Goal: Task Accomplishment & Management: Use online tool/utility

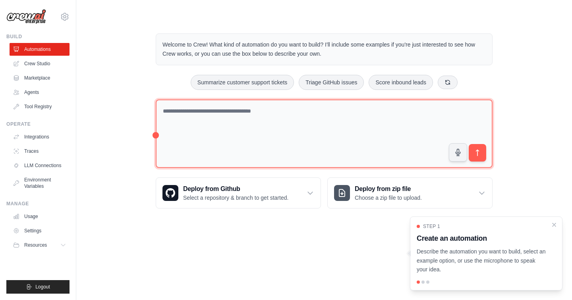
click at [222, 118] on textarea at bounding box center [324, 133] width 337 height 69
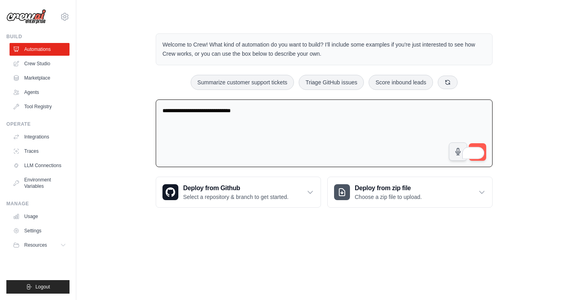
click at [506, 153] on div "**********" at bounding box center [324, 121] width 471 height 200
click at [285, 103] on textarea "**********" at bounding box center [324, 133] width 337 height 68
click at [269, 114] on textarea "**********" at bounding box center [324, 133] width 337 height 68
type textarea "**********"
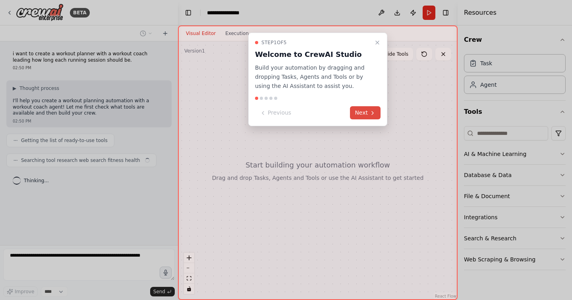
click at [368, 115] on button "Next" at bounding box center [365, 112] width 31 height 13
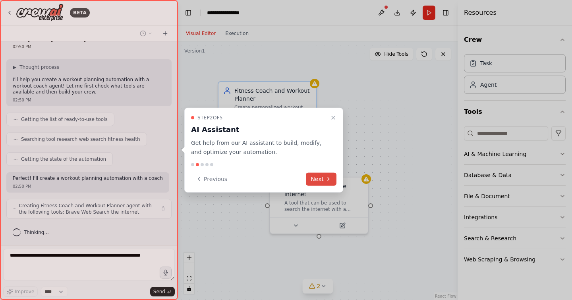
scroll to position [27, 0]
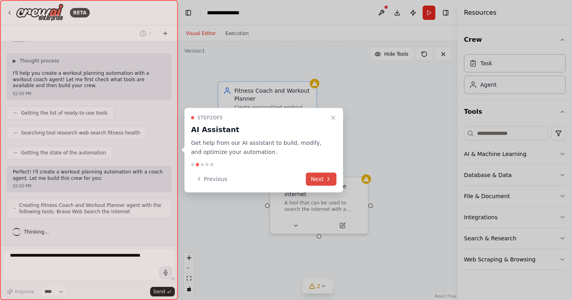
click at [327, 180] on icon at bounding box center [329, 179] width 6 height 6
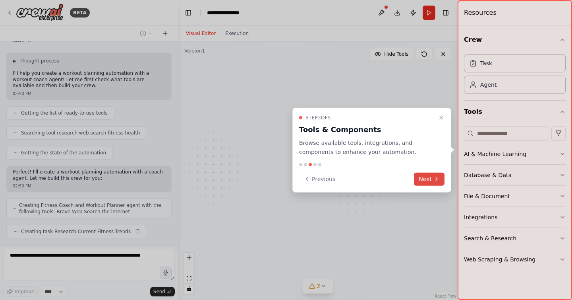
scroll to position [47, 0]
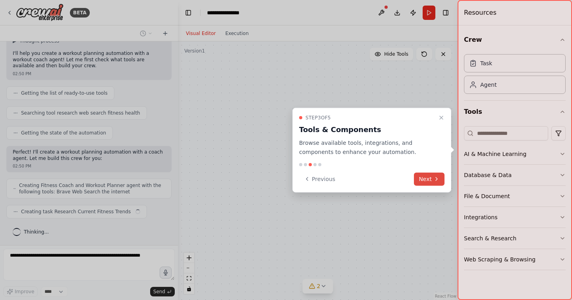
click at [433, 180] on button "Next" at bounding box center [429, 178] width 31 height 13
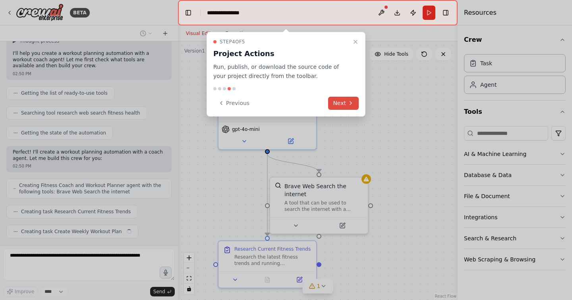
click at [340, 104] on button "Next" at bounding box center [343, 103] width 31 height 13
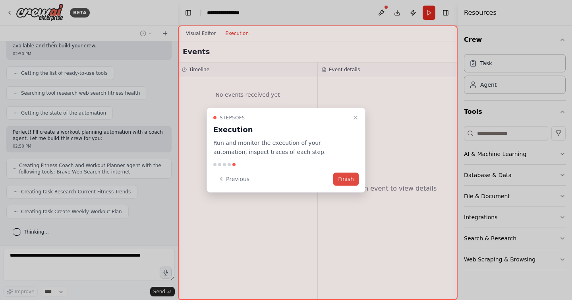
scroll to position [87, 0]
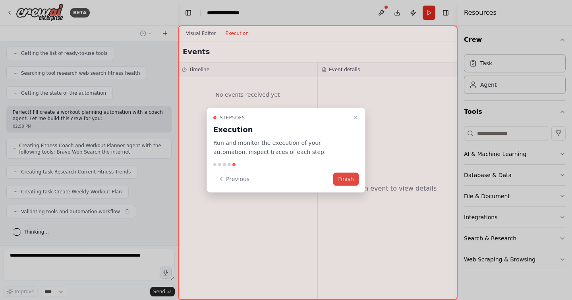
click at [349, 176] on button "Finish" at bounding box center [346, 178] width 25 height 13
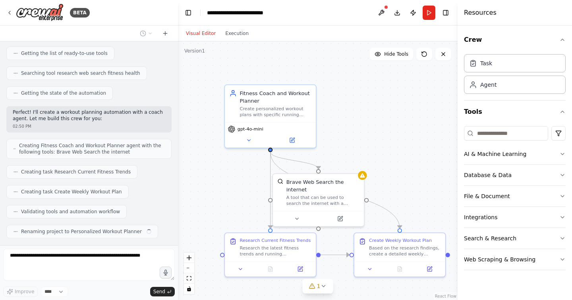
scroll to position [107, 0]
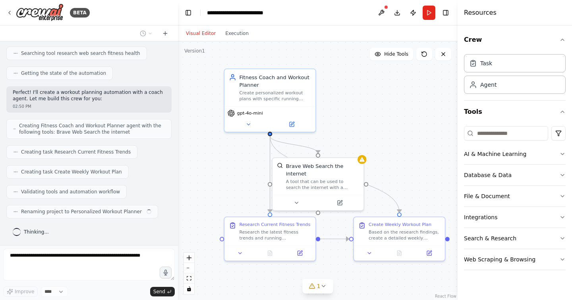
drag, startPoint x: 362, startPoint y: 161, endPoint x: 361, endPoint y: 145, distance: 15.9
click at [361, 145] on div ".deletable-edge-delete-btn { width: 20px; height: 20px; border: 0px solid #ffff…" at bounding box center [318, 170] width 280 height 258
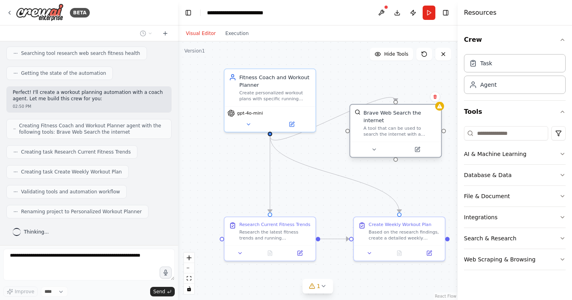
drag, startPoint x: 329, startPoint y: 181, endPoint x: 409, endPoint y: 129, distance: 95.4
click at [409, 129] on div "A tool that can be used to search the internet with a search_query." at bounding box center [400, 131] width 73 height 12
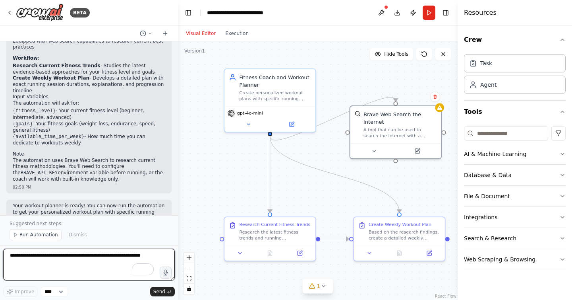
scroll to position [372, 0]
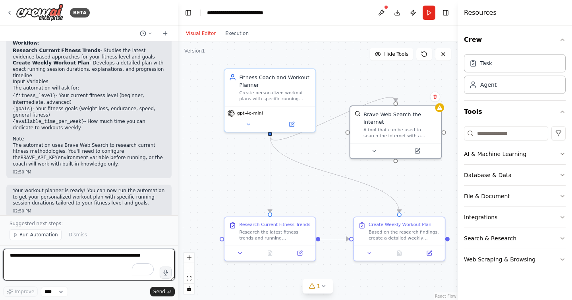
click at [37, 262] on textarea "To enrich screen reader interactions, please activate Accessibility in Grammarl…" at bounding box center [89, 264] width 172 height 32
click at [272, 236] on div "Research the latest fitness trends and running methodologies for {fitness_level…" at bounding box center [275, 233] width 72 height 12
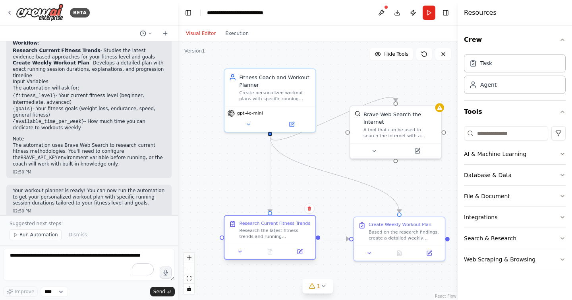
click at [266, 220] on div "Research Current Fitness Trends" at bounding box center [274, 223] width 71 height 6
click at [258, 226] on div "Research Current Fitness Trends Research the latest fitness trends and running …" at bounding box center [275, 229] width 72 height 19
click at [408, 230] on div "Based on the research findings, create a detailed weekly workout plan that spec…" at bounding box center [405, 233] width 72 height 12
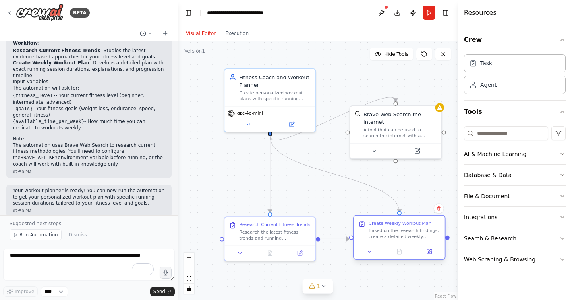
click at [408, 230] on div "Based on the research findings, create a detailed weekly workout plan that spec…" at bounding box center [405, 233] width 72 height 12
click at [20, 255] on textarea "To enrich screen reader interactions, please activate Accessibility in Grammarl…" at bounding box center [89, 264] width 172 height 32
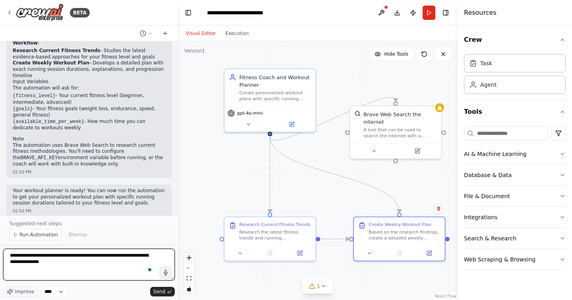
type textarea "**********"
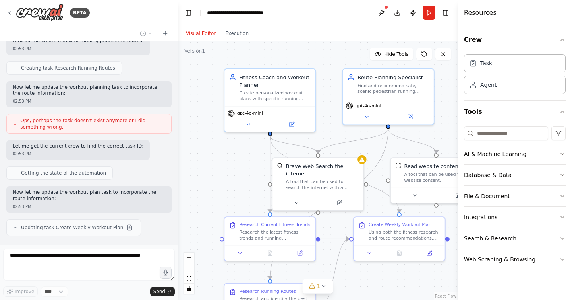
scroll to position [807, 0]
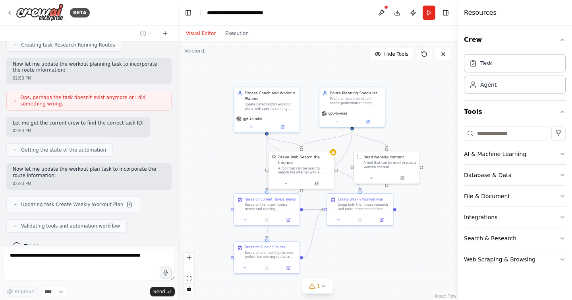
drag, startPoint x: 234, startPoint y: 189, endPoint x: 234, endPoint y: 172, distance: 17.1
click at [234, 172] on div ".deletable-edge-delete-btn { width: 20px; height: 20px; border: 0px solid #ffff…" at bounding box center [318, 170] width 280 height 258
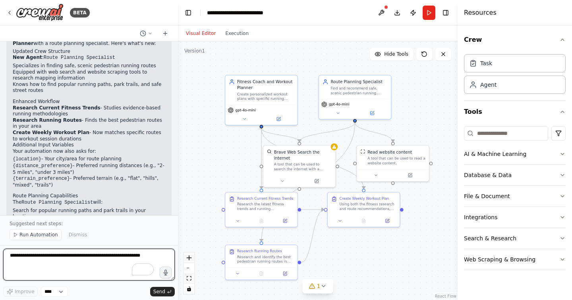
scroll to position [1016, 0]
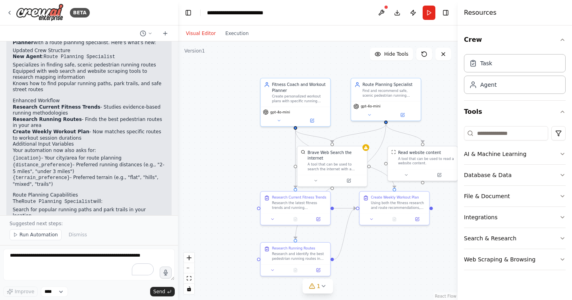
drag, startPoint x: 238, startPoint y: 165, endPoint x: 272, endPoint y: 165, distance: 34.2
click at [272, 165] on div ".deletable-edge-delete-btn { width: 20px; height: 20px; border: 0px solid #ffff…" at bounding box center [318, 170] width 280 height 258
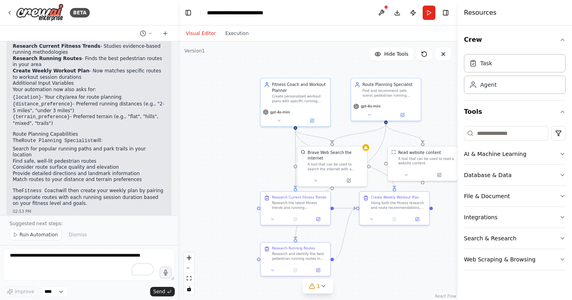
scroll to position [1108, 0]
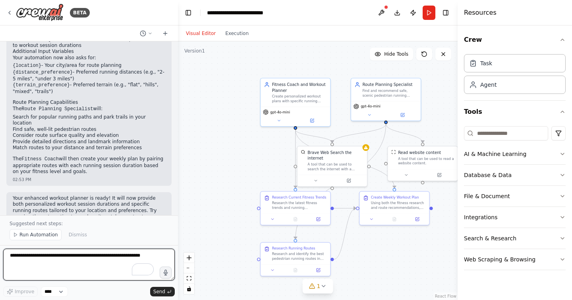
click at [70, 256] on textarea "To enrich screen reader interactions, please activate Accessibility in Grammarl…" at bounding box center [89, 264] width 172 height 32
type textarea "**********"
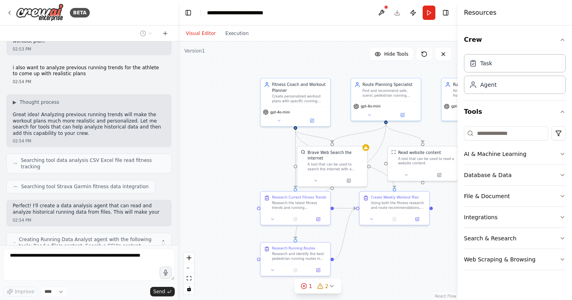
scroll to position [1296, 0]
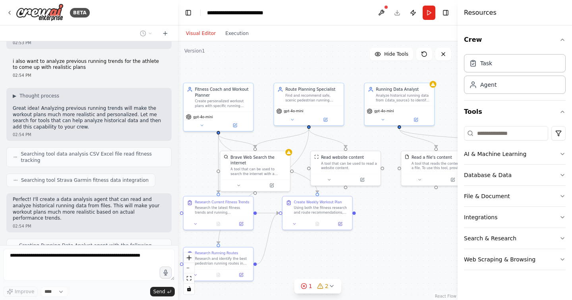
drag, startPoint x: 263, startPoint y: 140, endPoint x: 186, endPoint y: 144, distance: 77.3
click at [186, 144] on div ".deletable-edge-delete-btn { width: 20px; height: 20px; border: 0px solid #ffff…" at bounding box center [318, 170] width 280 height 258
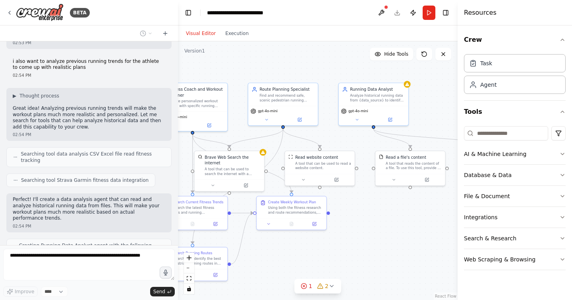
drag, startPoint x: 382, startPoint y: 135, endPoint x: 357, endPoint y: 135, distance: 25.8
click at [357, 135] on div ".deletable-edge-delete-btn { width: 20px; height: 20px; border: 0px solid #ffff…" at bounding box center [318, 170] width 280 height 258
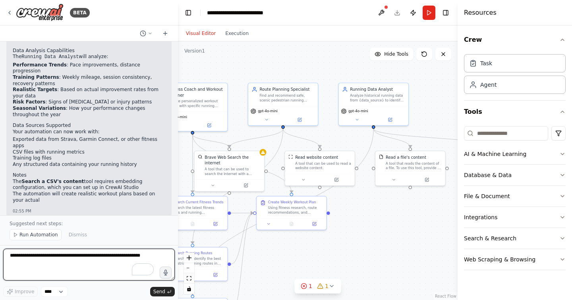
scroll to position [1813, 0]
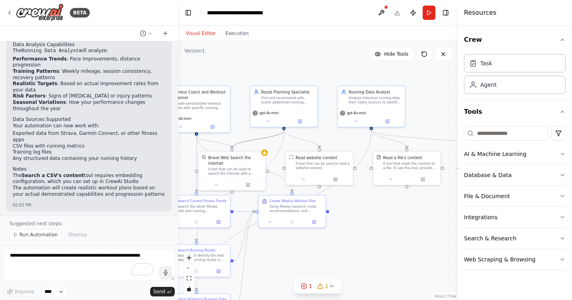
drag, startPoint x: 251, startPoint y: 139, endPoint x: 327, endPoint y: 122, distance: 77.7
click at [327, 122] on div ".deletable-edge-delete-btn { width: 20px; height: 20px; border: 0px solid #ffff…" at bounding box center [318, 170] width 280 height 258
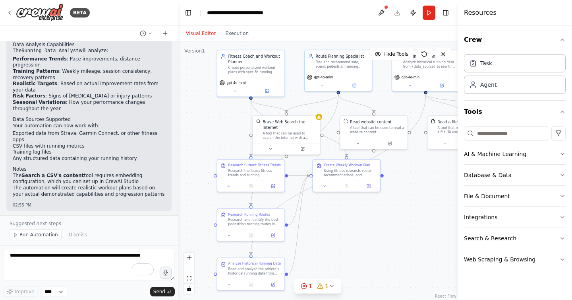
drag, startPoint x: 239, startPoint y: 114, endPoint x: 286, endPoint y: 70, distance: 64.4
click at [286, 70] on div ".deletable-edge-delete-btn { width: 20px; height: 20px; border: 0px solid #ffff…" at bounding box center [318, 170] width 280 height 258
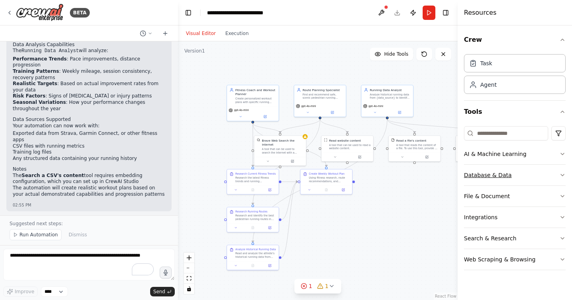
click at [503, 171] on button "Database & Data" at bounding box center [515, 175] width 102 height 21
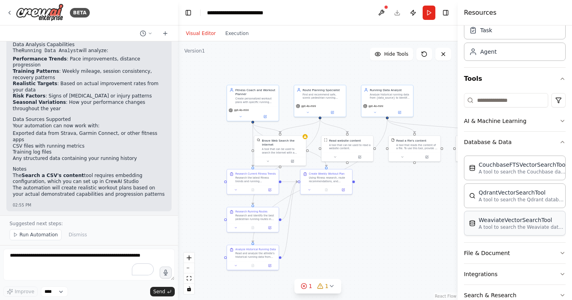
scroll to position [36, 0]
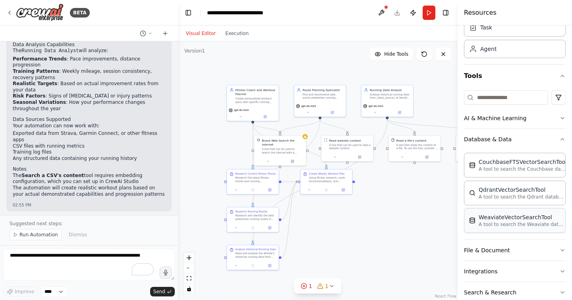
click at [497, 221] on p "A tool to search the Weaviate database for relevant information on internal doc…" at bounding box center [522, 224] width 87 height 6
click at [513, 215] on div "WeaviateVectorSearchTool" at bounding box center [522, 217] width 87 height 8
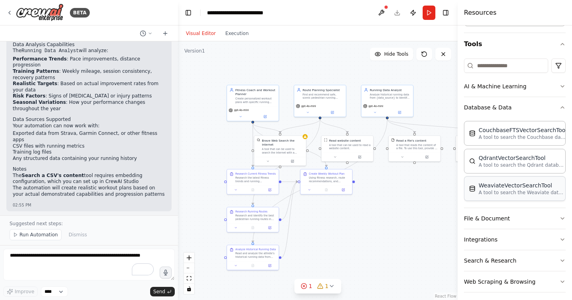
scroll to position [73, 0]
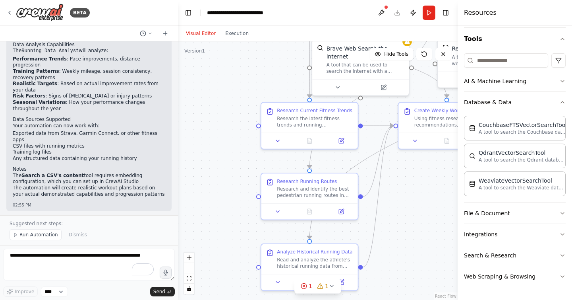
drag, startPoint x: 302, startPoint y: 196, endPoint x: 370, endPoint y: 110, distance: 110.1
click at [370, 110] on div ".deletable-edge-delete-btn { width: 20px; height: 20px; border: 0px solid #ffff…" at bounding box center [318, 170] width 280 height 258
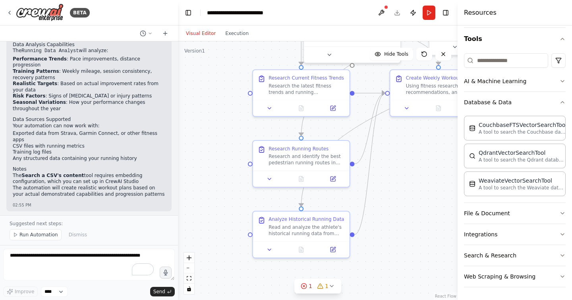
drag, startPoint x: 359, startPoint y: 207, endPoint x: 350, endPoint y: 176, distance: 32.6
click at [350, 176] on div ".deletable-edge-delete-btn { width: 20px; height: 20px; border: 0px solid #ffff…" at bounding box center [318, 170] width 280 height 258
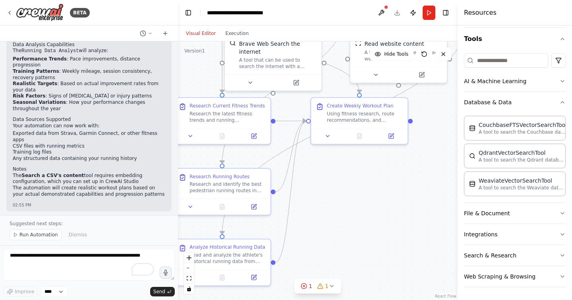
drag, startPoint x: 394, startPoint y: 196, endPoint x: 281, endPoint y: 238, distance: 120.4
click at [281, 238] on div ".deletable-edge-delete-btn { width: 20px; height: 20px; border: 0px solid #ffff…" at bounding box center [318, 170] width 280 height 258
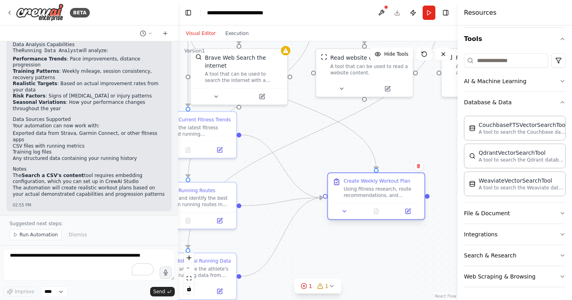
drag, startPoint x: 317, startPoint y: 132, endPoint x: 367, endPoint y: 198, distance: 82.9
click at [367, 198] on div "Create Weekly Workout Plan Using fitness research, route recommendations, and h…" at bounding box center [376, 188] width 97 height 30
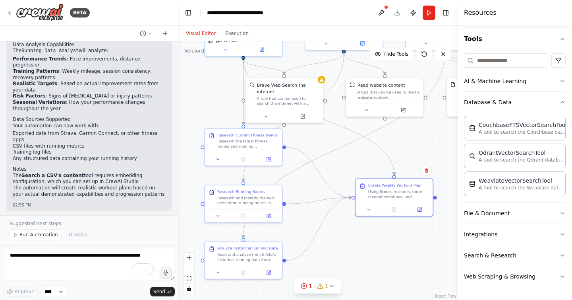
drag, startPoint x: 333, startPoint y: 249, endPoint x: 353, endPoint y: 248, distance: 19.9
click at [353, 248] on div ".deletable-edge-delete-btn { width: 20px; height: 20px; border: 0px solid #ffff…" at bounding box center [318, 170] width 280 height 258
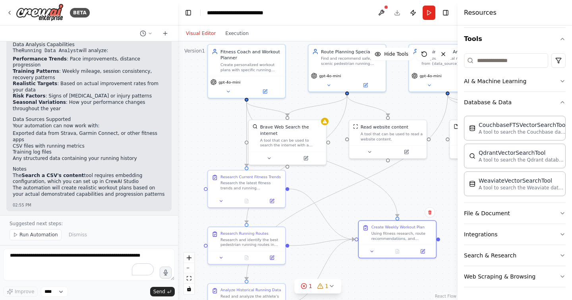
drag, startPoint x: 314, startPoint y: 141, endPoint x: 317, endPoint y: 181, distance: 40.2
click at [317, 181] on div ".deletable-edge-delete-btn { width: 20px; height: 20px; border: 0px solid #ffff…" at bounding box center [318, 170] width 280 height 258
click at [324, 124] on div "Brave Web Search the internet A tool that can be used to search the internet wi…" at bounding box center [287, 133] width 78 height 31
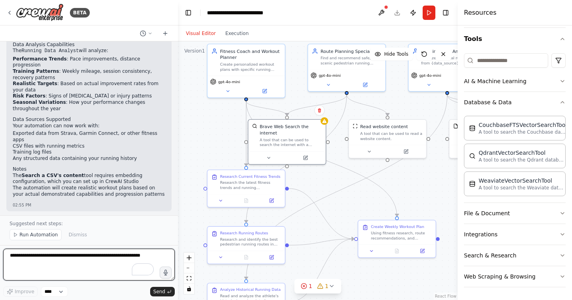
click at [55, 261] on textarea "To enrich screen reader interactions, please activate Accessibility in Grammarl…" at bounding box center [89, 264] width 172 height 32
type textarea "*"
type textarea "**********"
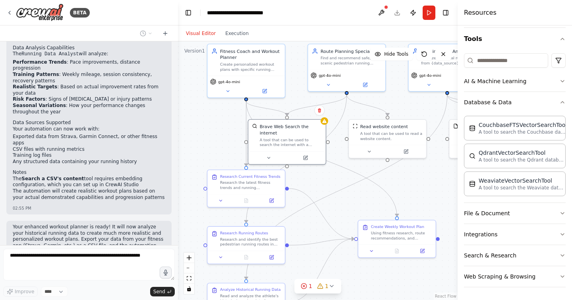
scroll to position [1830, 0]
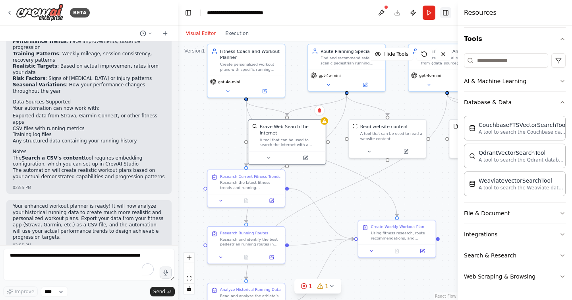
click at [447, 16] on button "Toggle Right Sidebar" at bounding box center [445, 12] width 11 height 11
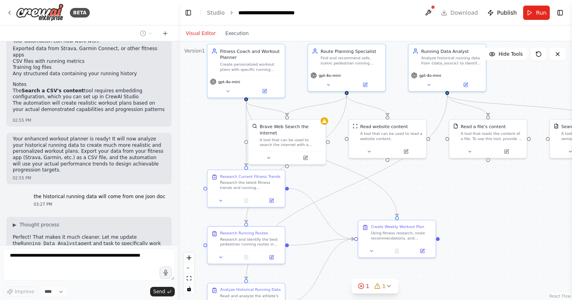
scroll to position [1904, 0]
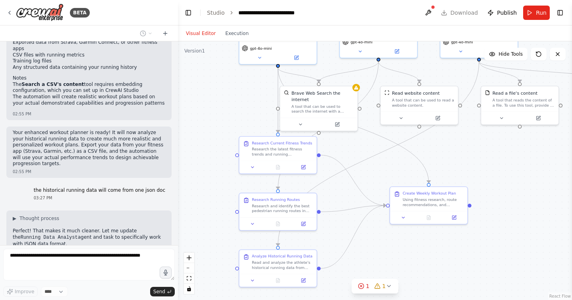
drag, startPoint x: 345, startPoint y: 211, endPoint x: 377, endPoint y: 178, distance: 46.4
click at [377, 178] on div ".deletable-edge-delete-btn { width: 20px; height: 20px; border: 0px solid #ffff…" at bounding box center [375, 170] width 394 height 258
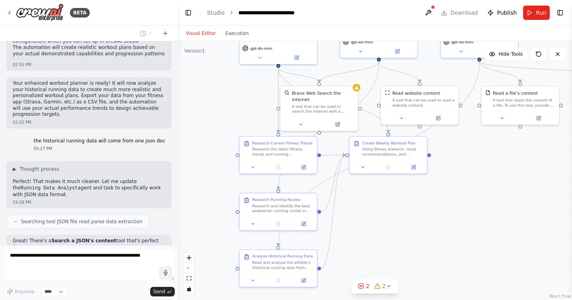
scroll to position [1960, 0]
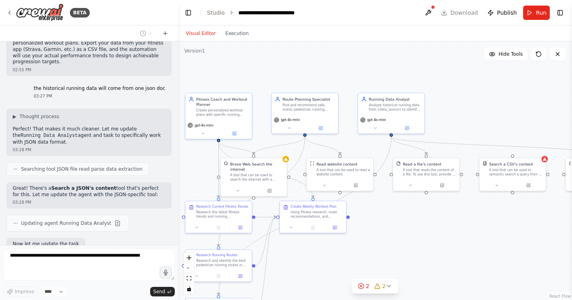
drag, startPoint x: 457, startPoint y: 170, endPoint x: 386, endPoint y: 232, distance: 94.1
click at [386, 232] on div ".deletable-edge-delete-btn { width: 20px; height: 20px; border: 0px solid #ffff…" at bounding box center [375, 170] width 394 height 258
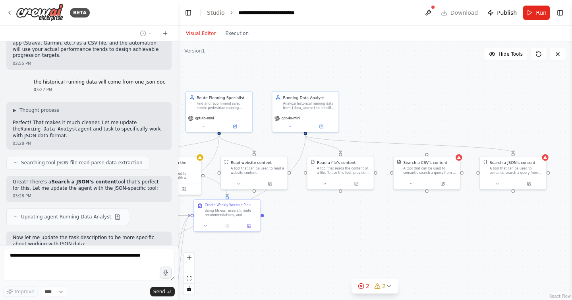
drag, startPoint x: 386, startPoint y: 232, endPoint x: 301, endPoint y: 230, distance: 85.9
click at [301, 230] on div ".deletable-edge-delete-btn { width: 20px; height: 20px; border: 0px solid #ffff…" at bounding box center [375, 170] width 394 height 258
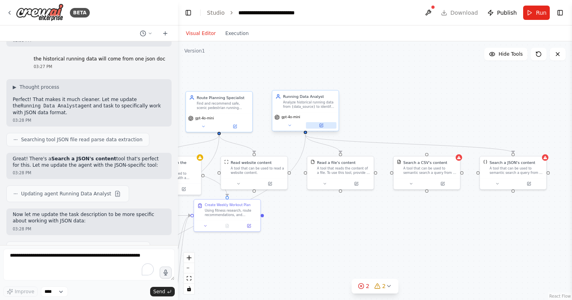
click at [323, 127] on icon at bounding box center [321, 125] width 4 height 4
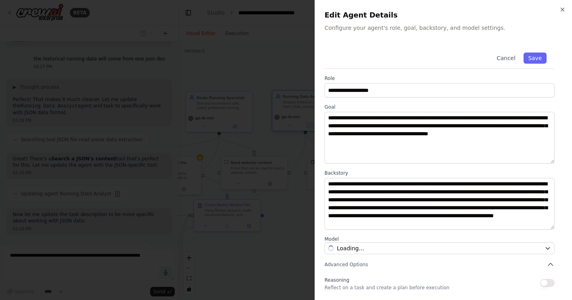
scroll to position [2082, 0]
click at [563, 7] on icon "button" at bounding box center [563, 9] width 6 height 6
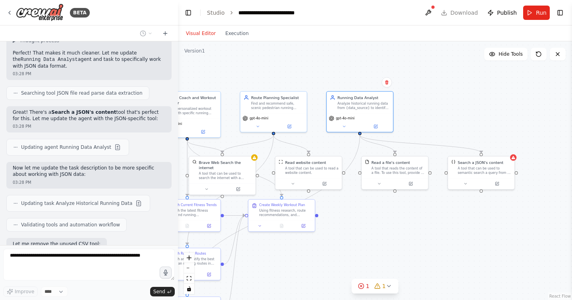
drag, startPoint x: 411, startPoint y: 90, endPoint x: 469, endPoint y: 89, distance: 57.3
click at [469, 89] on div ".deletable-edge-delete-btn { width: 20px; height: 20px; border: 0px solid #ffff…" at bounding box center [375, 170] width 394 height 258
click at [406, 170] on div "A tool that reads the content of a file. To use this tool, provide a 'file_path…" at bounding box center [400, 168] width 53 height 9
click at [487, 166] on div "A tool that can be used to semantic search a query from a JSON's content." at bounding box center [487, 168] width 53 height 9
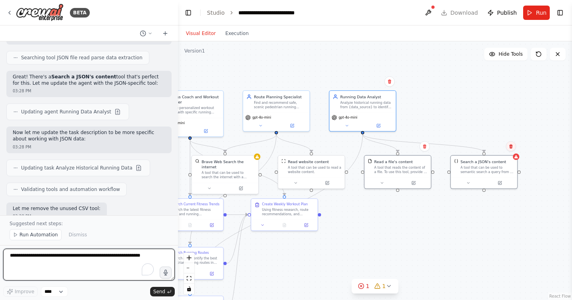
scroll to position [2123, 0]
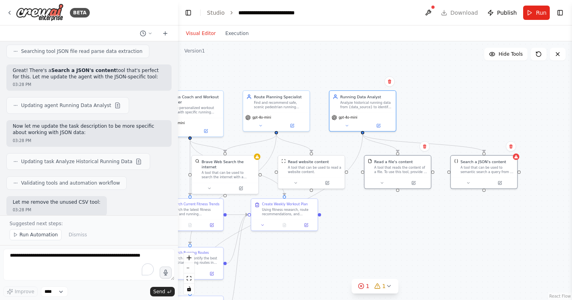
click at [454, 109] on div ".deletable-edge-delete-btn { width: 20px; height: 20px; border: 0px solid #ffff…" at bounding box center [375, 170] width 394 height 258
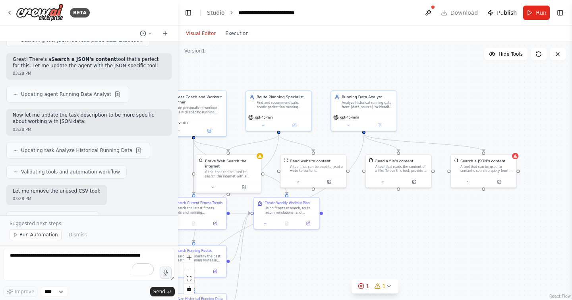
scroll to position [2141, 0]
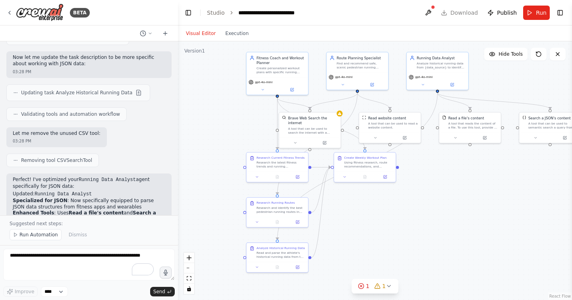
drag, startPoint x: 419, startPoint y: 203, endPoint x: 465, endPoint y: 176, distance: 52.9
click at [465, 176] on div ".deletable-edge-delete-btn { width: 20px; height: 20px; border: 0px solid #ffff…" at bounding box center [375, 170] width 394 height 258
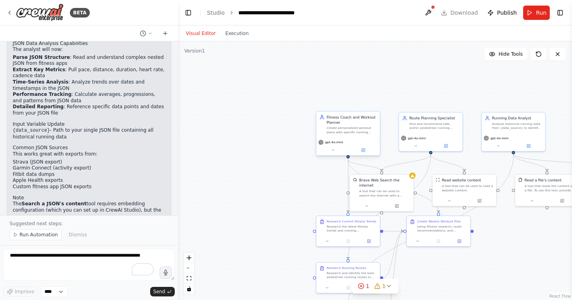
drag, startPoint x: 321, startPoint y: 77, endPoint x: 356, endPoint y: 132, distance: 65.1
click at [387, 136] on div ".deletable-edge-delete-btn { width: 20px; height: 20px; border: 0px solid #ffff…" at bounding box center [375, 170] width 394 height 258
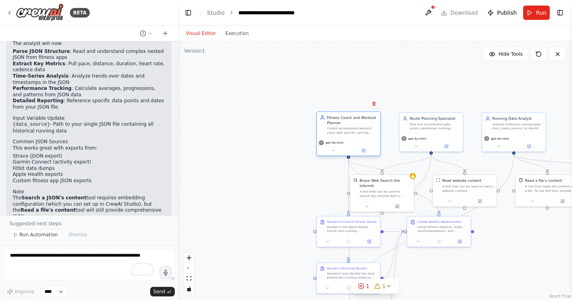
scroll to position [2404, 0]
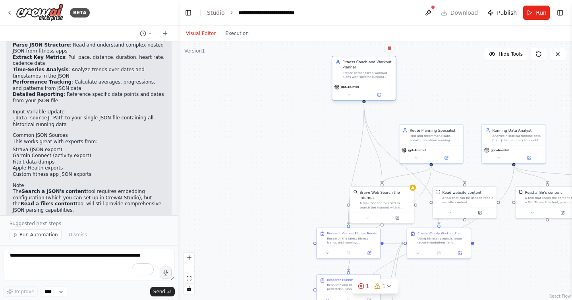
drag, startPoint x: 353, startPoint y: 131, endPoint x: 368, endPoint y: 76, distance: 56.9
click at [368, 76] on div "Create personalized workout plans with specific running session durations based…" at bounding box center [368, 75] width 50 height 8
drag, startPoint x: 339, startPoint y: 239, endPoint x: 259, endPoint y: 151, distance: 118.4
click at [259, 151] on div "Research the latest fitness trends and running methodologies for {fitness_level…" at bounding box center [269, 151] width 50 height 8
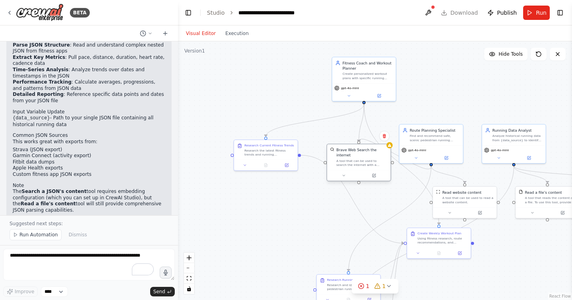
drag, startPoint x: 379, startPoint y: 200, endPoint x: 357, endPoint y: 157, distance: 48.9
click at [357, 157] on div "Brave Web Search the internet A tool that can be used to search the internet wi…" at bounding box center [359, 162] width 65 height 37
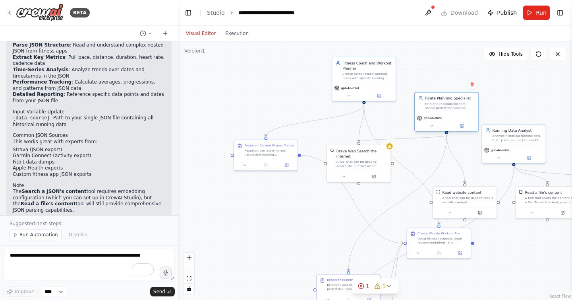
drag, startPoint x: 443, startPoint y: 147, endPoint x: 457, endPoint y: 113, distance: 36.4
click at [457, 113] on div "gpt-4o-mini" at bounding box center [447, 122] width 64 height 18
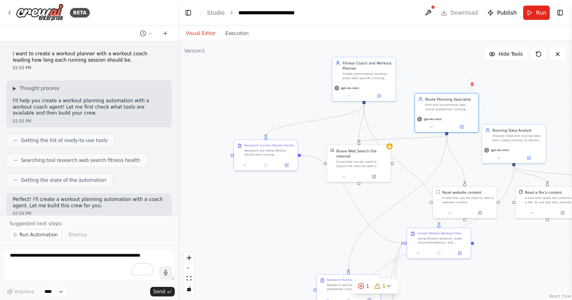
scroll to position [73, 0]
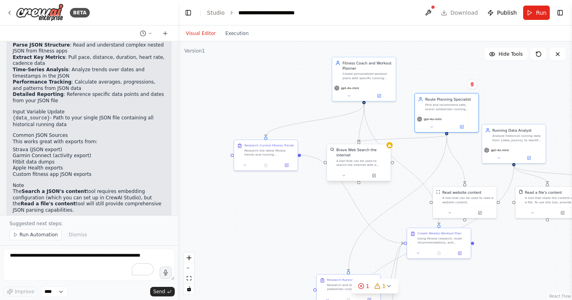
click at [369, 153] on div "Brave Web Search the internet" at bounding box center [362, 152] width 51 height 10
click at [387, 136] on icon at bounding box center [384, 136] width 5 height 5
click at [361, 134] on button "Confirm" at bounding box center [362, 136] width 28 height 10
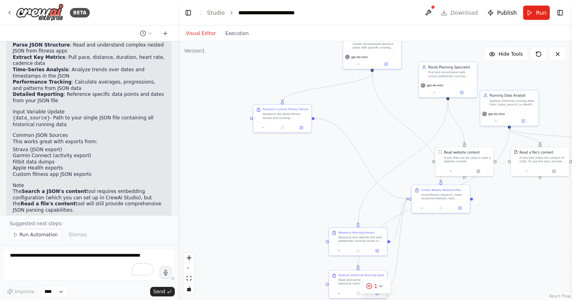
drag, startPoint x: 329, startPoint y: 227, endPoint x: 339, endPoint y: 182, distance: 46.9
click at [339, 182] on div ".deletable-edge-delete-btn { width: 20px; height: 20px; border: 0px solid #ffff…" at bounding box center [375, 170] width 394 height 258
drag, startPoint x: 355, startPoint y: 241, endPoint x: 309, endPoint y: 190, distance: 68.4
click at [309, 190] on div "Research Running Routes Research and identify the best pedestrian running route…" at bounding box center [311, 183] width 58 height 18
drag, startPoint x: 342, startPoint y: 285, endPoint x: 325, endPoint y: 253, distance: 36.3
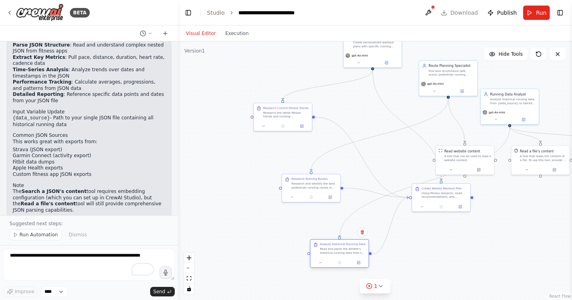
click at [325, 253] on div "Analyze Historical Running Data Read and parse the athlete's historical running…" at bounding box center [339, 248] width 58 height 18
drag, startPoint x: 457, startPoint y: 78, endPoint x: 447, endPoint y: 102, distance: 26.4
click at [447, 102] on div "Route Planning Specialist Find and recommend safe, scenic pedestrian running ro…" at bounding box center [438, 101] width 59 height 36
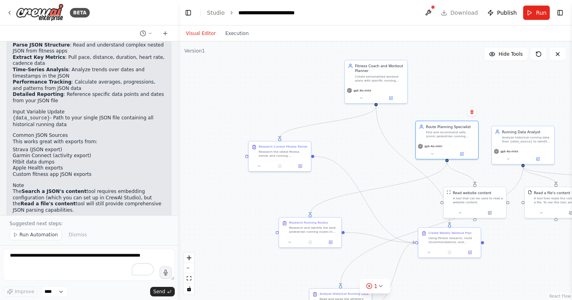
drag, startPoint x: 428, startPoint y: 58, endPoint x: 436, endPoint y: 96, distance: 38.7
click at [436, 97] on div ".deletable-edge-delete-btn { width: 20px; height: 20px; border: 0px solid #ffff…" at bounding box center [375, 170] width 394 height 258
drag, startPoint x: 376, startPoint y: 107, endPoint x: 445, endPoint y: 123, distance: 71.1
click at [445, 123] on div ".deletable-edge-delete-btn { width: 20px; height: 20px; border: 0px solid #ffff…" at bounding box center [430, 183] width 252 height 165
click at [446, 132] on div "Find and recommend safe, scenic pedestrian running routes in {location} based o…" at bounding box center [450, 134] width 49 height 8
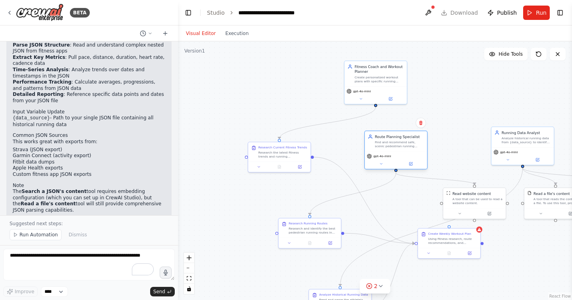
drag, startPoint x: 444, startPoint y: 138, endPoint x: 395, endPoint y: 149, distance: 50.2
click at [395, 149] on div "Route Planning Specialist Find and recommend safe, scenic pedestrian running ro…" at bounding box center [396, 141] width 62 height 20
drag, startPoint x: 525, startPoint y: 146, endPoint x: 502, endPoint y: 136, distance: 24.7
click at [502, 136] on div "Running Data Analyst Analyze historical running data from {data_source} to iden…" at bounding box center [497, 139] width 63 height 39
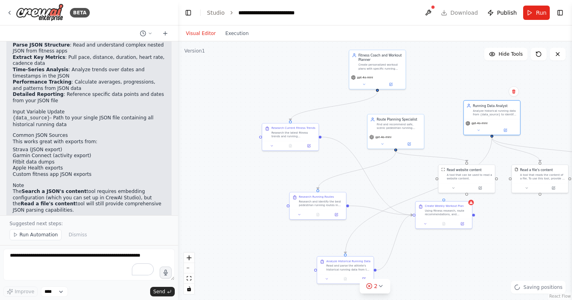
drag, startPoint x: 353, startPoint y: 234, endPoint x: 352, endPoint y: 200, distance: 33.4
click at [352, 200] on div ".deletable-edge-delete-btn { width: 20px; height: 20px; border: 0px solid #ffff…" at bounding box center [375, 170] width 394 height 258
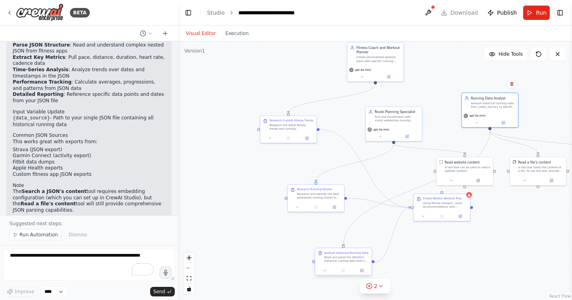
click at [367, 256] on div "Read and parse the athlete's historical running data from the JSON file at {dat…" at bounding box center [347, 258] width 45 height 7
click at [366, 243] on button at bounding box center [365, 240] width 10 height 10
click at [340, 243] on button "Confirm" at bounding box center [343, 241] width 28 height 10
click at [337, 192] on div "Research and identify the best pedestrian running routes in {location} that mat…" at bounding box center [319, 194] width 45 height 7
click at [338, 178] on icon at bounding box center [338, 176] width 5 height 5
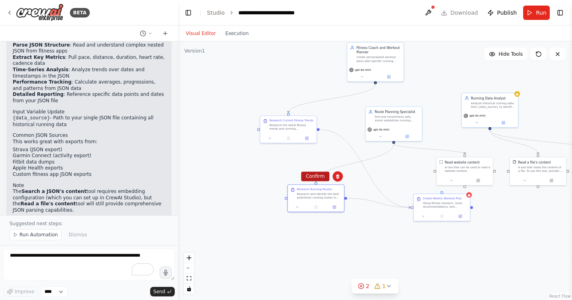
click at [325, 177] on button "Confirm" at bounding box center [315, 176] width 28 height 10
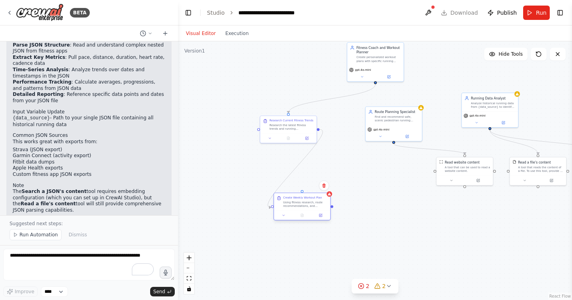
drag, startPoint x: 451, startPoint y: 204, endPoint x: 310, endPoint y: 202, distance: 141.1
click at [310, 202] on div "Using fitness research, route recommendations, and historical performance analy…" at bounding box center [305, 203] width 45 height 7
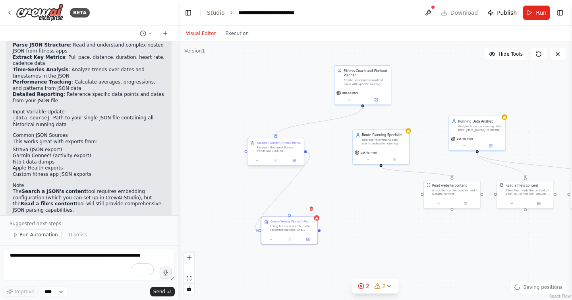
drag, startPoint x: 318, startPoint y: 130, endPoint x: 306, endPoint y: 153, distance: 26.3
click at [306, 153] on div ".deletable-edge-delete-btn { width: 20px; height: 20px; border: 0px solid #ffff…" at bounding box center [375, 170] width 394 height 258
drag, startPoint x: 305, startPoint y: 151, endPoint x: 266, endPoint y: 169, distance: 42.3
click at [266, 169] on div ".deletable-edge-delete-btn { width: 20px; height: 20px; border: 0px solid #ffff…" at bounding box center [375, 170] width 394 height 258
drag, startPoint x: 459, startPoint y: 188, endPoint x: 384, endPoint y: 221, distance: 81.5
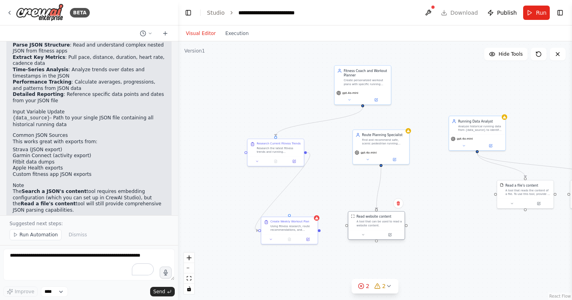
click at [384, 221] on div "A tool that can be used to read a website content." at bounding box center [379, 223] width 45 height 7
drag, startPoint x: 487, startPoint y: 128, endPoint x: 481, endPoint y: 123, distance: 8.0
click at [481, 123] on div "Analyze historical running data from {data_source} to identify performance tren…" at bounding box center [476, 122] width 45 height 7
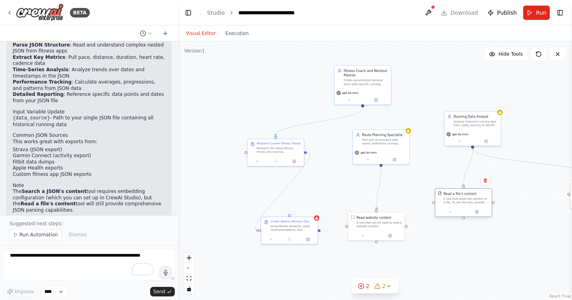
drag, startPoint x: 532, startPoint y: 191, endPoint x: 469, endPoint y: 202, distance: 64.4
click at [469, 202] on div "A tool that reads the content of a file. To use this tool, provide a 'file_path…" at bounding box center [466, 200] width 45 height 7
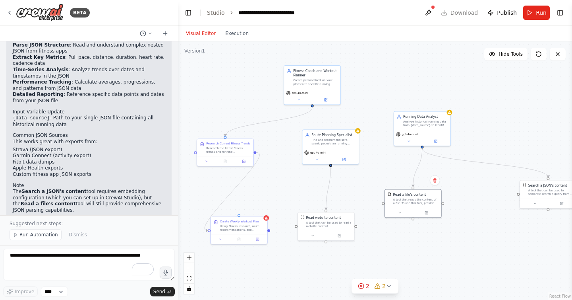
drag, startPoint x: 529, startPoint y: 177, endPoint x: 452, endPoint y: 174, distance: 76.8
click at [452, 174] on div ".deletable-edge-delete-btn { width: 20px; height: 20px; border: 0px solid #ffff…" at bounding box center [375, 170] width 394 height 258
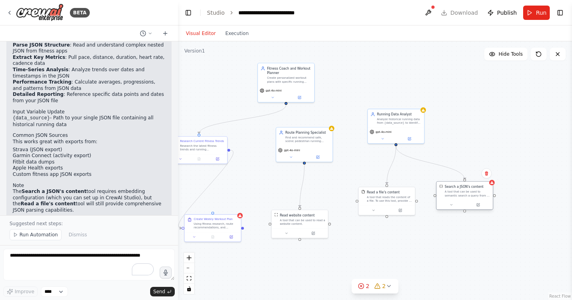
drag, startPoint x: 528, startPoint y: 184, endPoint x: 470, endPoint y: 187, distance: 58.1
click at [470, 187] on div "Search a JSON's content" at bounding box center [464, 186] width 39 height 5
click at [312, 215] on div "Read website content" at bounding box center [297, 214] width 35 height 5
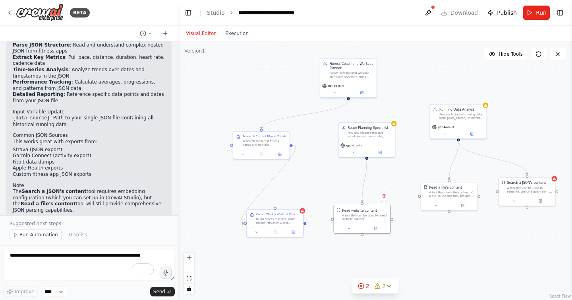
drag, startPoint x: 351, startPoint y: 244, endPoint x: 416, endPoint y: 239, distance: 65.4
click at [416, 239] on div ".deletable-edge-delete-btn { width: 20px; height: 20px; border: 0px solid #ffff…" at bounding box center [375, 170] width 394 height 258
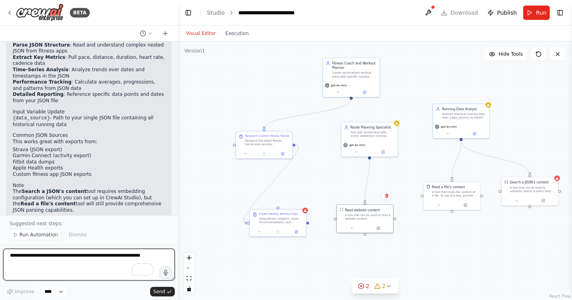
click at [56, 260] on textarea "To enrich screen reader interactions, please activate Accessibility in Grammarl…" at bounding box center [89, 264] width 172 height 32
type textarea "**********"
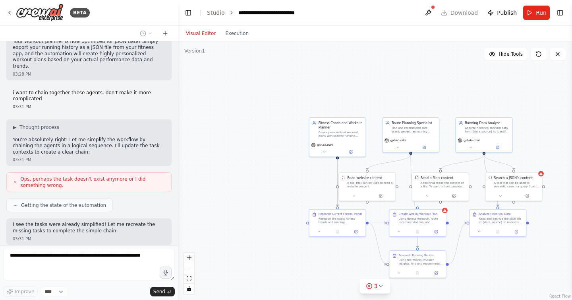
scroll to position [2619, 0]
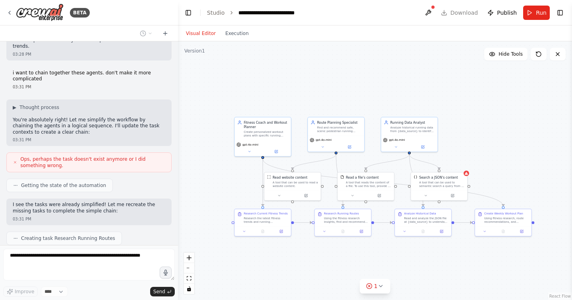
drag, startPoint x: 382, startPoint y: 92, endPoint x: 307, endPoint y: 91, distance: 75.1
click at [307, 91] on div ".deletable-edge-delete-btn { width: 20px; height: 20px; border: 0px solid #ffff…" at bounding box center [375, 170] width 394 height 258
click at [216, 228] on div at bounding box center [207, 230] width 56 height 10
click at [227, 222] on div at bounding box center [226, 226] width 56 height 10
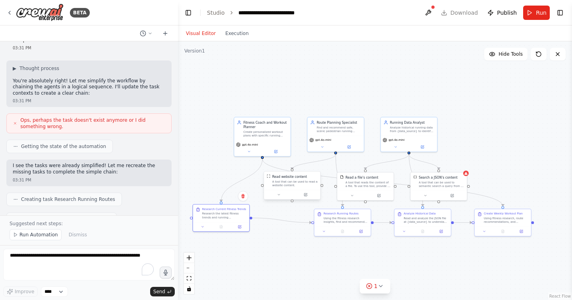
scroll to position [2665, 0]
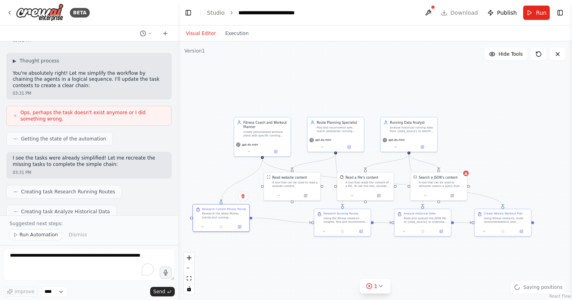
click at [298, 190] on div "Read website content A tool that can be used to read a website content." at bounding box center [292, 186] width 57 height 29
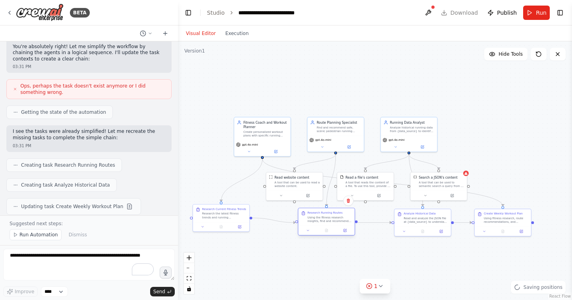
scroll to position [2698, 0]
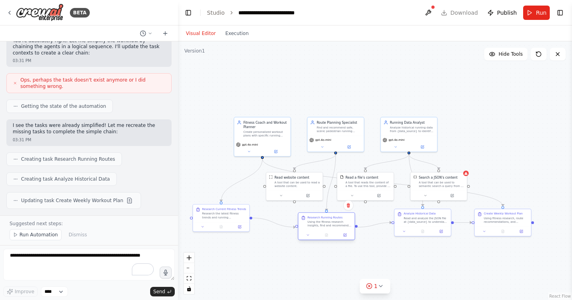
drag, startPoint x: 341, startPoint y: 221, endPoint x: 326, endPoint y: 227, distance: 16.2
click at [326, 227] on div "Using the fitness research insights, find and recommend safe, scenic pedestrian…" at bounding box center [330, 223] width 45 height 7
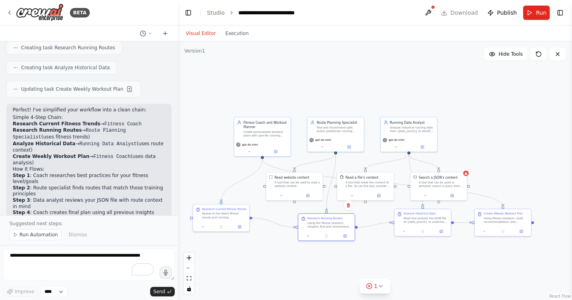
scroll to position [2815, 0]
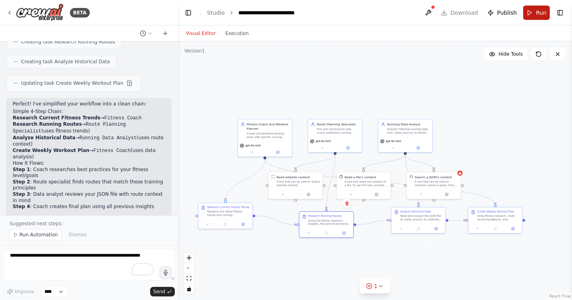
click at [537, 17] on button "Run" at bounding box center [537, 13] width 27 height 14
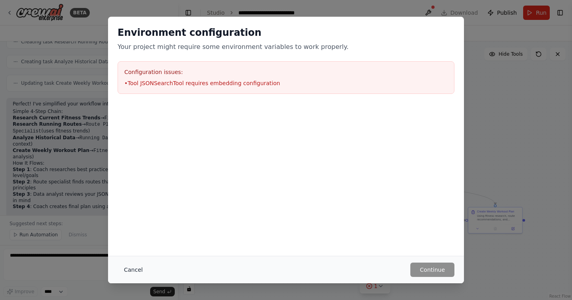
click at [137, 264] on button "Cancel" at bounding box center [133, 269] width 31 height 14
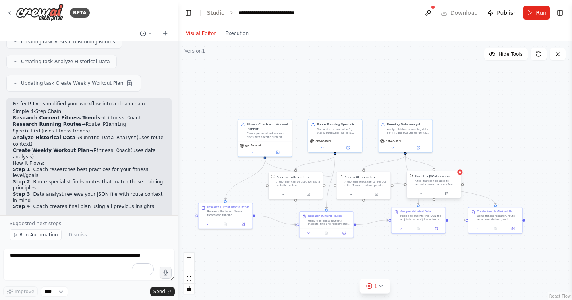
click at [449, 177] on div "Search a JSON's content" at bounding box center [433, 176] width 37 height 4
click at [462, 173] on icon at bounding box center [463, 172] width 4 height 4
drag, startPoint x: 433, startPoint y: 186, endPoint x: 477, endPoint y: 173, distance: 45.4
click at [477, 173] on div "Search a JSON's content A tool that can be used to semantic search a query from…" at bounding box center [480, 166] width 54 height 17
click at [500, 180] on button at bounding box center [493, 180] width 25 height 5
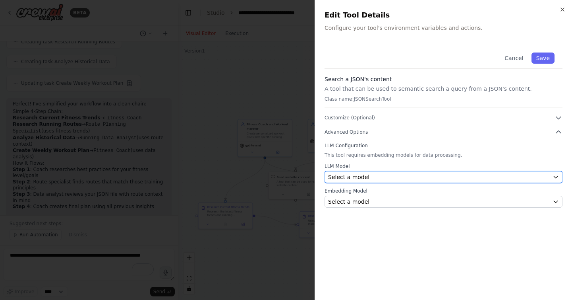
click at [405, 173] on div "Select a model" at bounding box center [438, 177] width 221 height 8
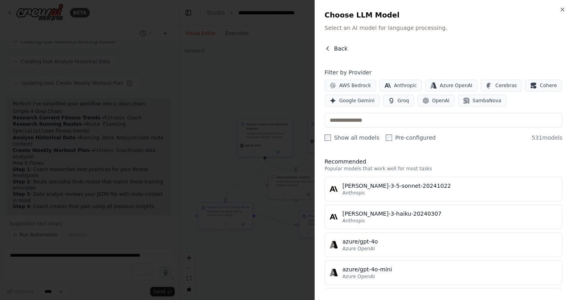
click at [337, 48] on span "Back" at bounding box center [341, 49] width 14 height 8
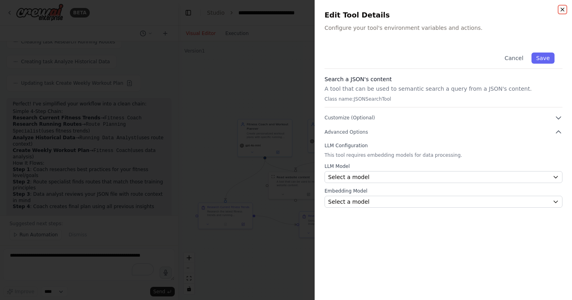
click at [562, 9] on icon "button" at bounding box center [563, 9] width 6 height 6
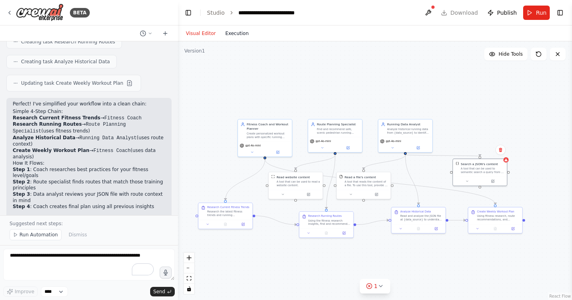
click at [241, 33] on button "Execution" at bounding box center [237, 34] width 33 height 10
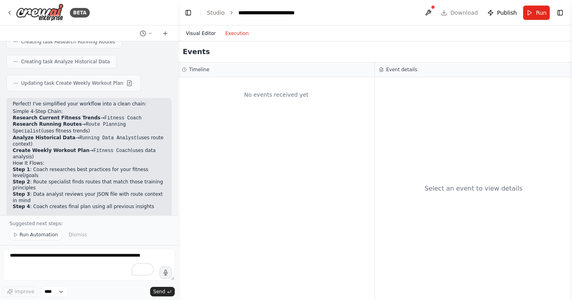
click at [210, 32] on button "Visual Editor" at bounding box center [200, 34] width 39 height 10
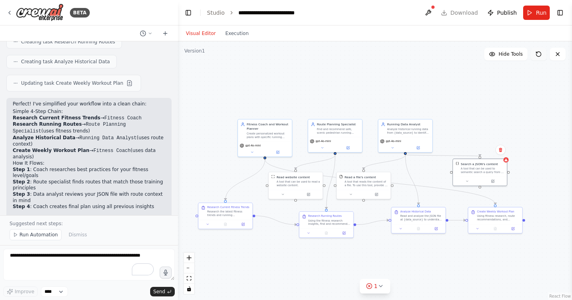
click at [539, 55] on icon at bounding box center [539, 54] width 6 height 6
click at [147, 32] on button at bounding box center [146, 34] width 19 height 10
click at [147, 32] on div at bounding box center [89, 150] width 178 height 300
click at [217, 10] on link "Studio" at bounding box center [216, 13] width 18 height 6
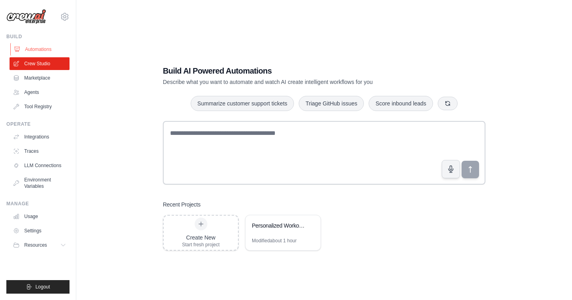
click at [36, 47] on link "Automations" at bounding box center [40, 49] width 60 height 13
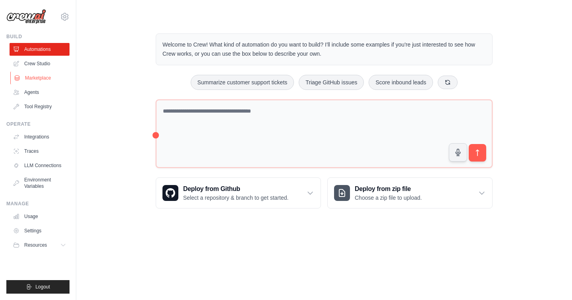
click at [43, 80] on link "Marketplace" at bounding box center [40, 78] width 60 height 13
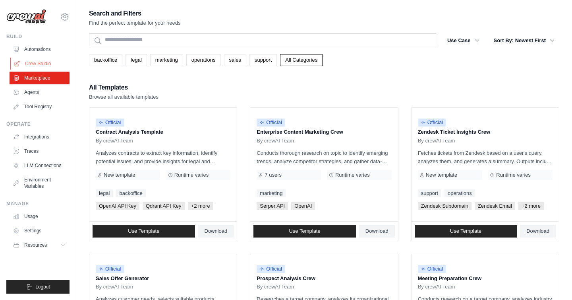
click at [40, 57] on link "Crew Studio" at bounding box center [40, 63] width 60 height 13
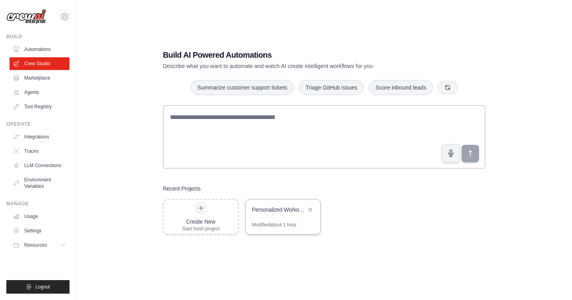
click at [272, 214] on div "Personalized Workout Planner" at bounding box center [279, 211] width 54 height 10
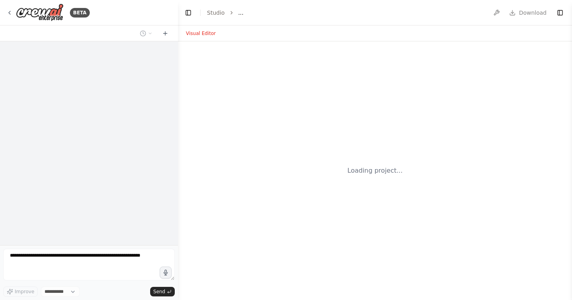
select select "****"
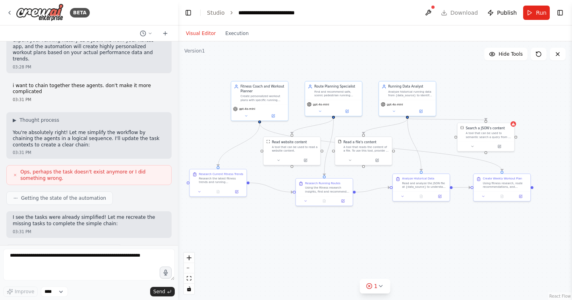
drag, startPoint x: 415, startPoint y: 81, endPoint x: 368, endPoint y: 56, distance: 52.6
click at [368, 56] on div ".deletable-edge-delete-btn { width: 20px; height: 20px; border: 0px solid #ffff…" at bounding box center [375, 170] width 394 height 258
click at [516, 128] on div ".deletable-edge-delete-btn { width: 20px; height: 20px; border: 0px solid #ffff…" at bounding box center [375, 170] width 394 height 258
click at [497, 133] on div "A tool that can be used to semantic search a query from a JSON's content." at bounding box center [489, 134] width 46 height 8
click at [515, 126] on div ".deletable-edge-delete-btn { width: 20px; height: 20px; border: 0px solid #ffff…" at bounding box center [375, 170] width 394 height 258
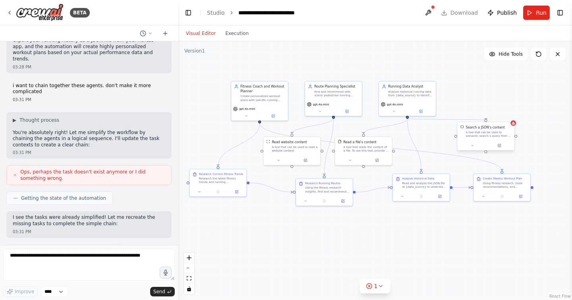
click at [502, 131] on div "A tool that can be used to semantic search a query from a JSON's content." at bounding box center [489, 134] width 46 height 8
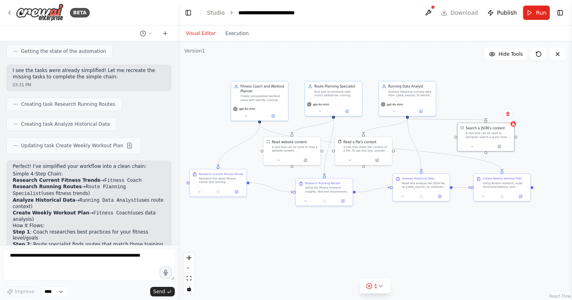
scroll to position [2785, 0]
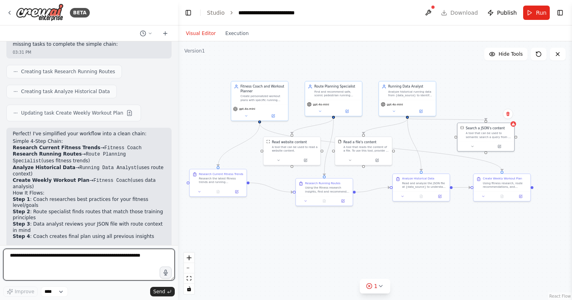
click at [50, 262] on textarea at bounding box center [89, 264] width 172 height 32
type textarea "**********"
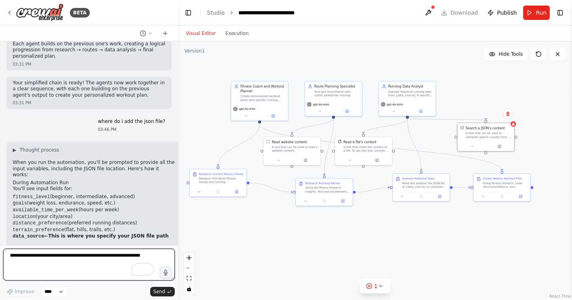
scroll to position [2989, 0]
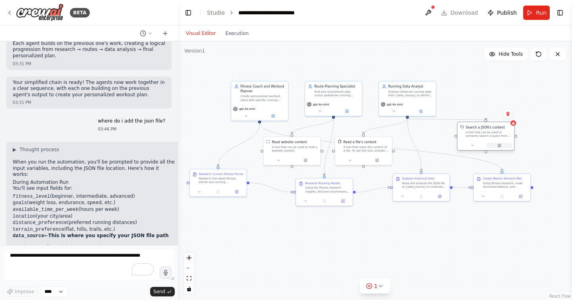
click at [501, 145] on icon at bounding box center [500, 145] width 3 height 3
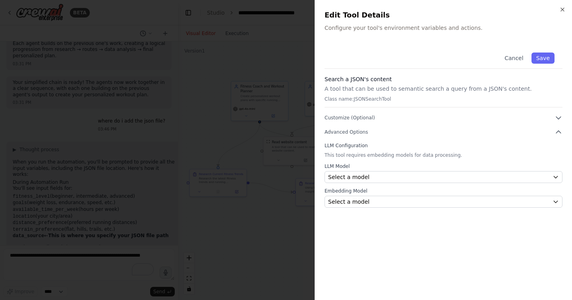
click at [379, 78] on h3 "Search a JSON's content" at bounding box center [444, 79] width 238 height 8
click at [519, 76] on h3 "Search a JSON's content" at bounding box center [444, 79] width 238 height 8
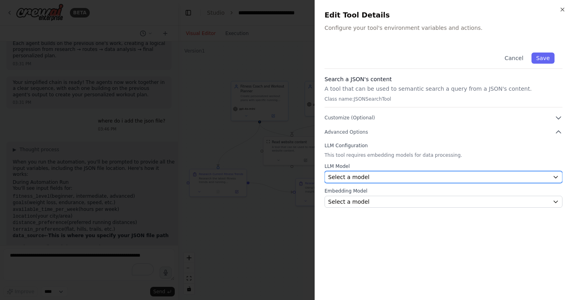
click at [396, 177] on div "Select a model" at bounding box center [438, 177] width 221 height 8
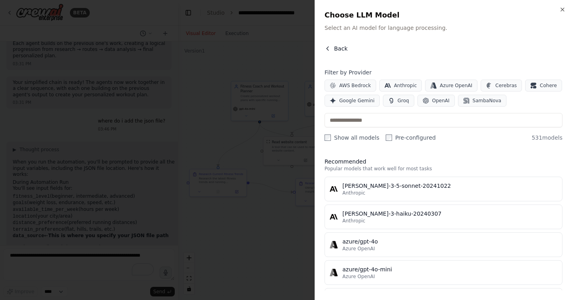
click at [334, 49] on button "Back" at bounding box center [336, 49] width 23 height 8
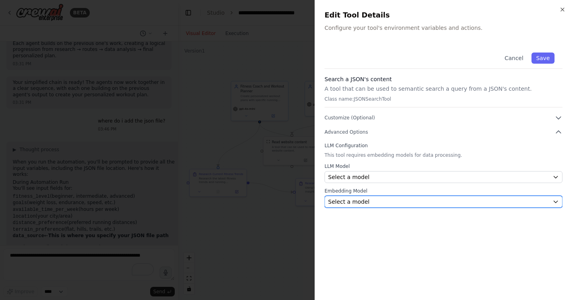
click at [385, 196] on button "Select a model" at bounding box center [444, 202] width 238 height 12
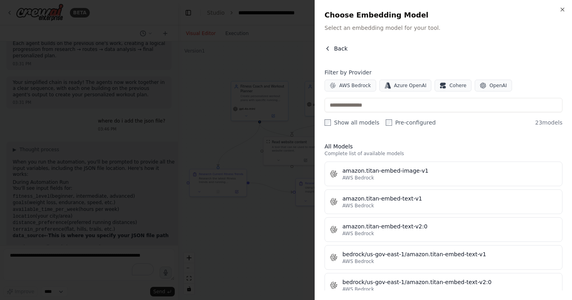
click at [334, 45] on button "Back" at bounding box center [336, 49] width 23 height 8
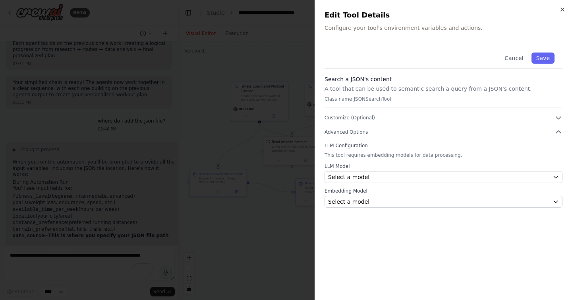
click at [461, 91] on p "A tool that can be used to semantic search a query from a JSON's content." at bounding box center [444, 89] width 238 height 8
click at [562, 7] on icon "button" at bounding box center [563, 9] width 6 height 6
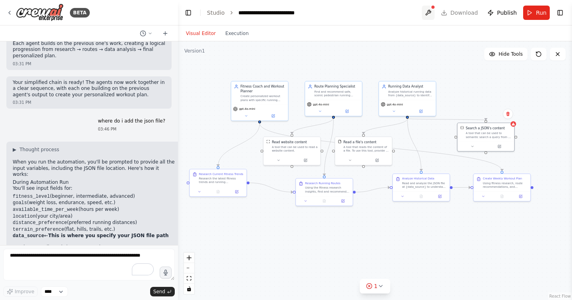
click at [431, 14] on button at bounding box center [428, 13] width 13 height 14
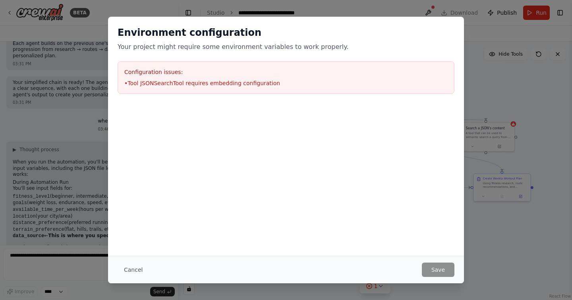
click at [221, 76] on div "Configuration issues: • Tool JSONSearchTool requires embedding configuration" at bounding box center [286, 77] width 337 height 33
click at [147, 73] on h3 "Configuration issues:" at bounding box center [286, 72] width 324 height 8
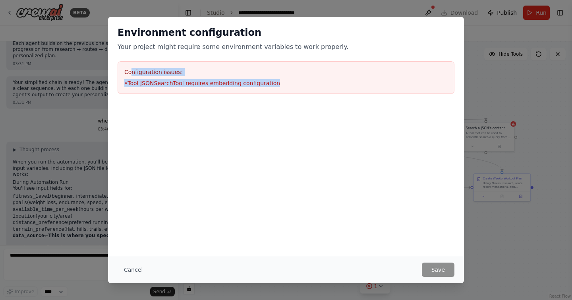
drag, startPoint x: 130, startPoint y: 73, endPoint x: 231, endPoint y: 100, distance: 104.5
click at [231, 100] on div "Environment configuration Your project might require some environment variables…" at bounding box center [286, 60] width 356 height 87
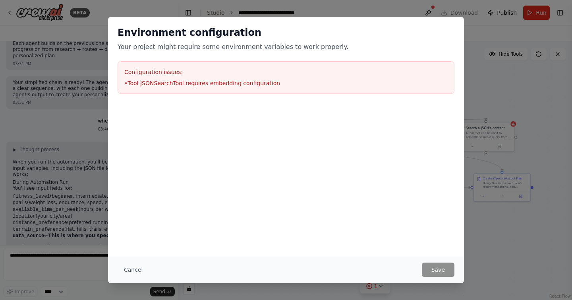
click at [253, 84] on li "• Tool JSONSearchTool requires embedding configuration" at bounding box center [286, 83] width 324 height 8
click at [130, 270] on button "Cancel" at bounding box center [133, 269] width 31 height 14
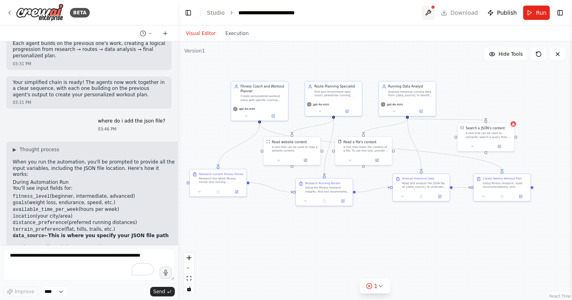
click at [430, 10] on button at bounding box center [428, 13] width 13 height 14
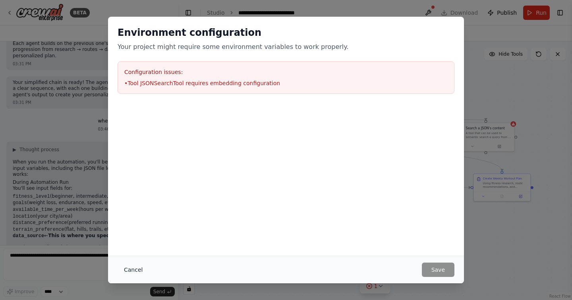
click at [129, 271] on button "Cancel" at bounding box center [133, 269] width 31 height 14
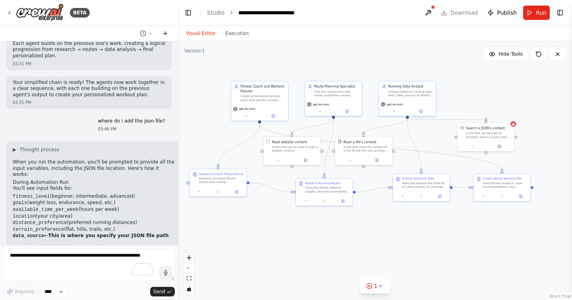
click at [167, 33] on icon at bounding box center [165, 33] width 4 height 0
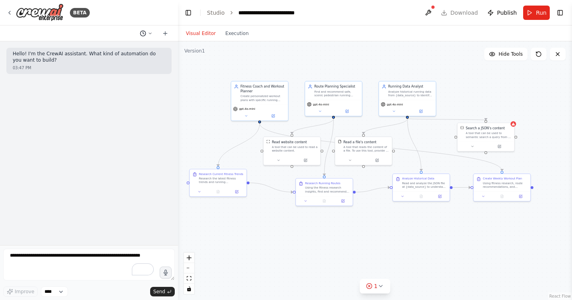
click at [143, 33] on polyline at bounding box center [143, 33] width 1 height 2
click at [113, 62] on span "where do i add the json file?" at bounding box center [112, 62] width 52 height 6
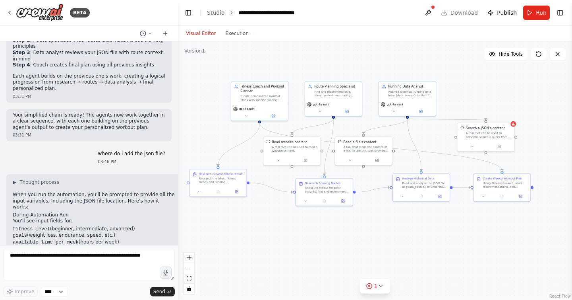
scroll to position [2949, 0]
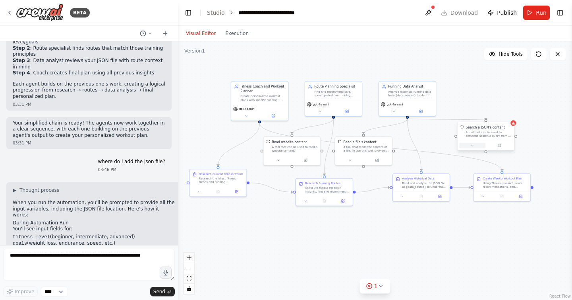
click at [472, 146] on icon at bounding box center [473, 146] width 4 height 4
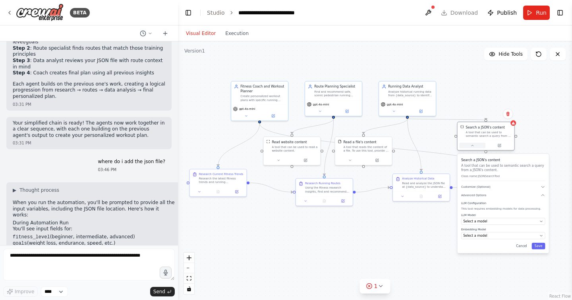
click at [472, 146] on icon at bounding box center [473, 146] width 4 height 4
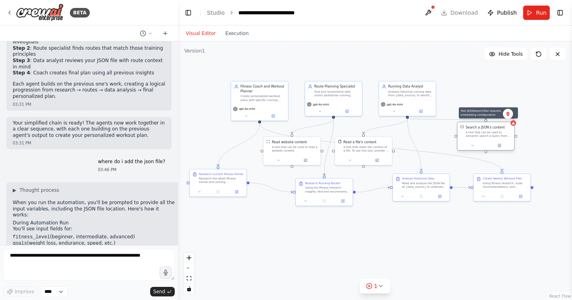
click at [515, 124] on icon at bounding box center [513, 123] width 3 height 3
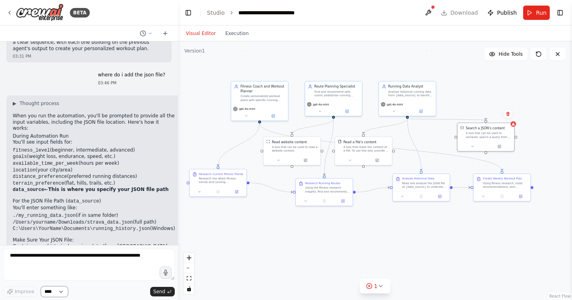
click at [50, 293] on select "****" at bounding box center [54, 291] width 27 height 10
click at [432, 11] on button at bounding box center [428, 13] width 13 height 14
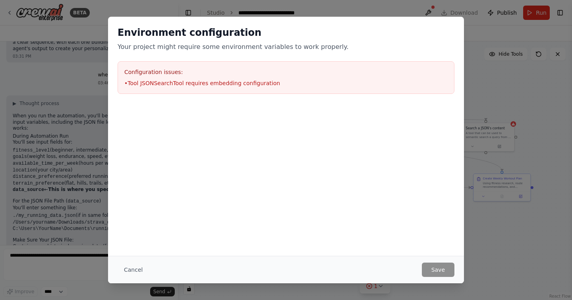
click at [324, 80] on li "• Tool JSONSearchTool requires embedding configuration" at bounding box center [286, 83] width 324 height 8
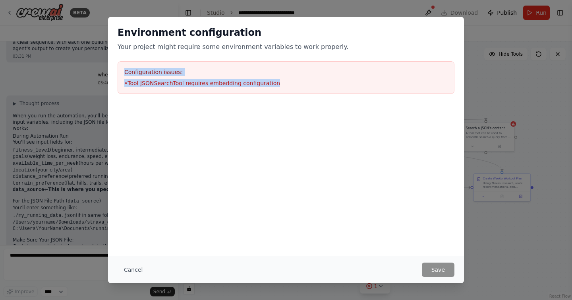
drag, startPoint x: 274, startPoint y: 84, endPoint x: 113, endPoint y: 69, distance: 162.5
click at [113, 69] on div "Environment configuration Your project might require some environment variables…" at bounding box center [286, 60] width 356 height 87
copy div "Configuration issues: • Tool JSONSearchTool requires embedding configuration"
click at [137, 267] on button "Cancel" at bounding box center [133, 269] width 31 height 14
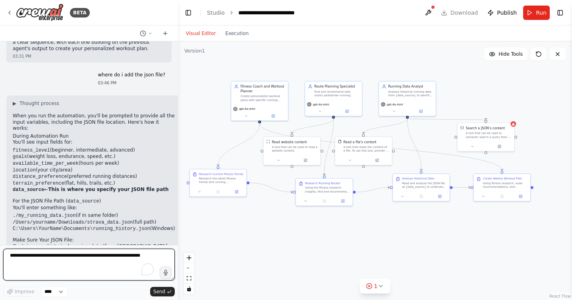
click at [30, 265] on textarea "To enrich screen reader interactions, please activate Accessibility in Grammarl…" at bounding box center [89, 264] width 172 height 32
paste textarea "**********"
type textarea "**********"
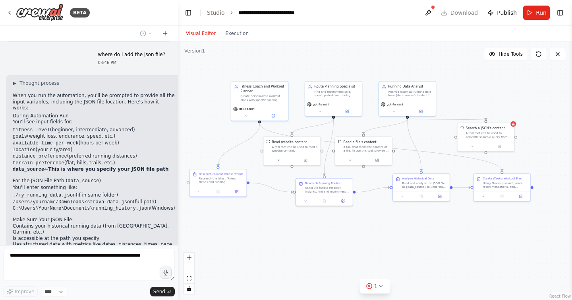
scroll to position [3089, 0]
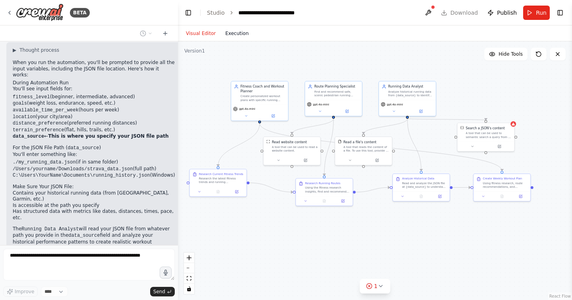
click at [230, 35] on button "Execution" at bounding box center [237, 34] width 33 height 10
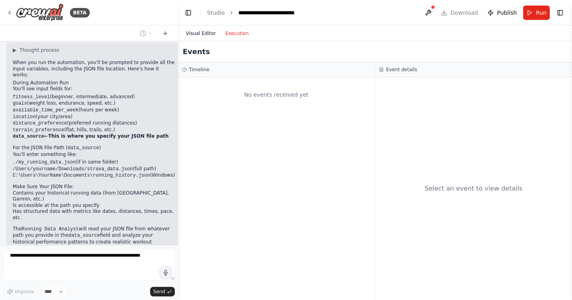
click at [193, 32] on button "Visual Editor" at bounding box center [200, 34] width 39 height 10
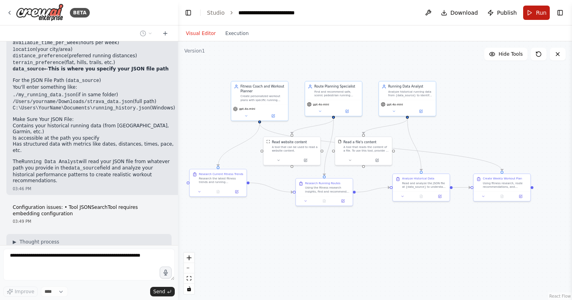
scroll to position [3162, 0]
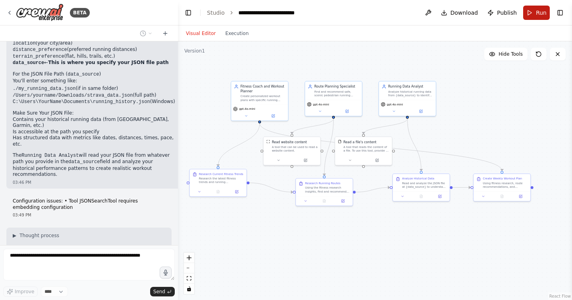
click at [531, 10] on button "Run" at bounding box center [537, 13] width 27 height 14
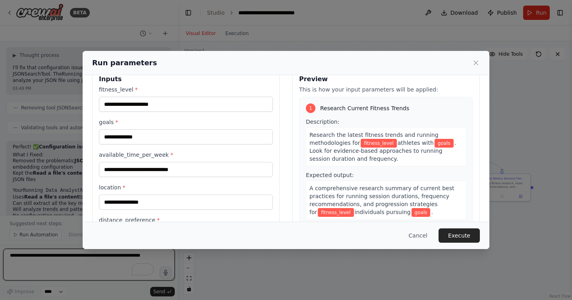
scroll to position [0, 0]
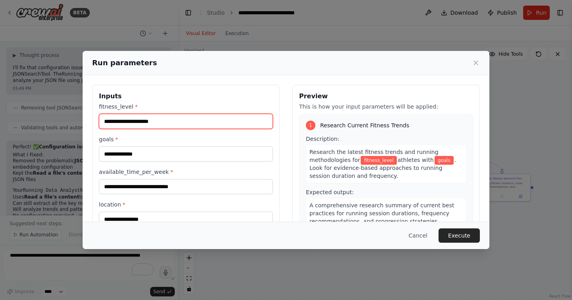
click at [153, 126] on input "fitness_level *" at bounding box center [186, 121] width 174 height 15
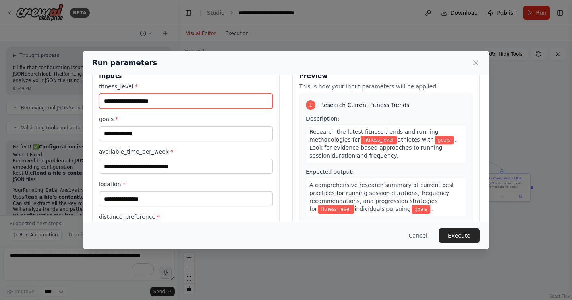
scroll to position [23, 0]
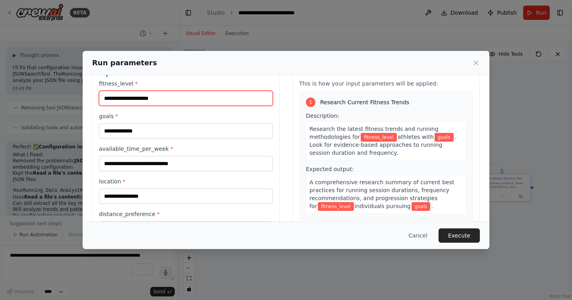
click at [121, 94] on input "fitness_level *" at bounding box center [186, 98] width 174 height 15
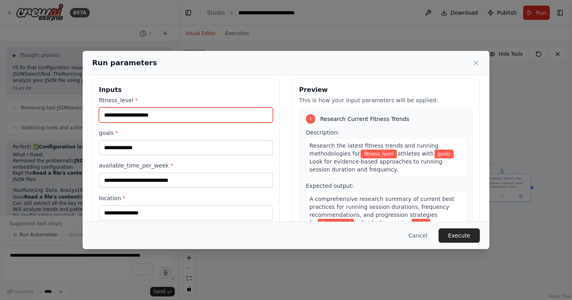
scroll to position [0, 0]
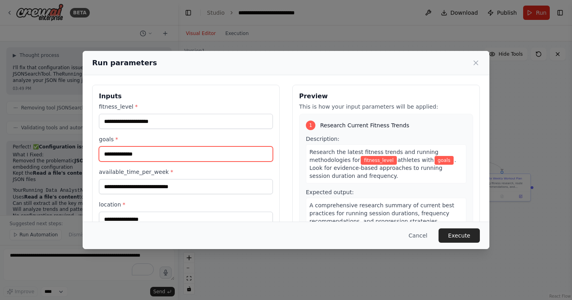
click at [138, 151] on input "goals *" at bounding box center [186, 153] width 174 height 15
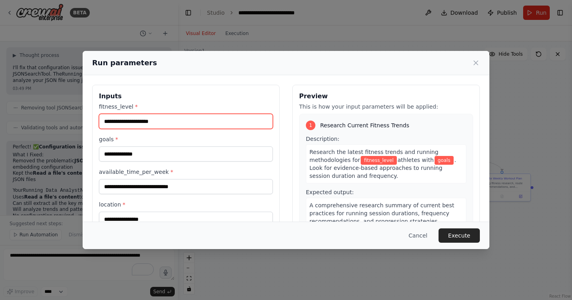
click at [143, 119] on input "fitness_level *" at bounding box center [186, 121] width 174 height 15
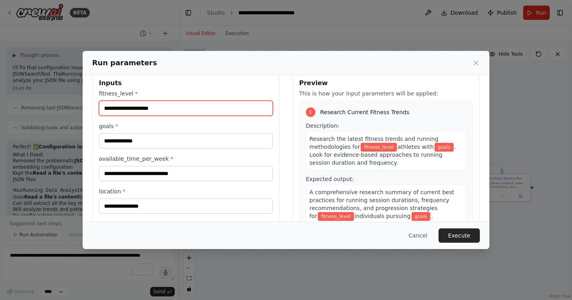
scroll to position [15, 0]
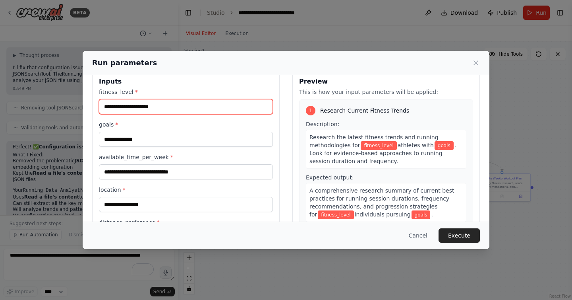
click at [142, 106] on input "fitness_level *" at bounding box center [186, 106] width 174 height 15
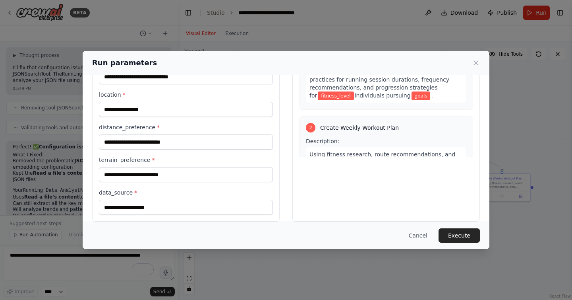
scroll to position [119, 0]
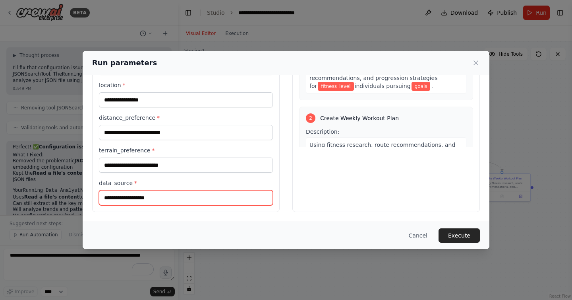
click at [141, 200] on input "data_source *" at bounding box center [186, 197] width 174 height 15
click at [474, 62] on icon at bounding box center [476, 63] width 8 height 8
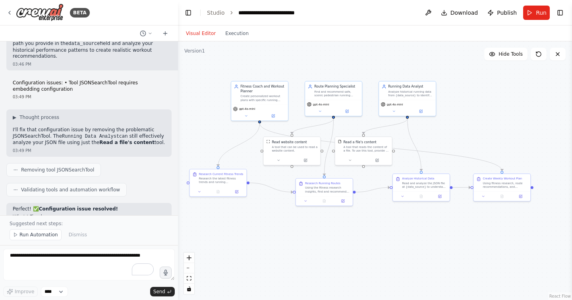
scroll to position [3342, 0]
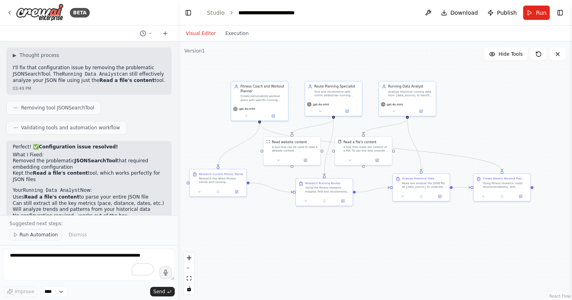
click at [41, 234] on span "Run Automation" at bounding box center [38, 234] width 39 height 6
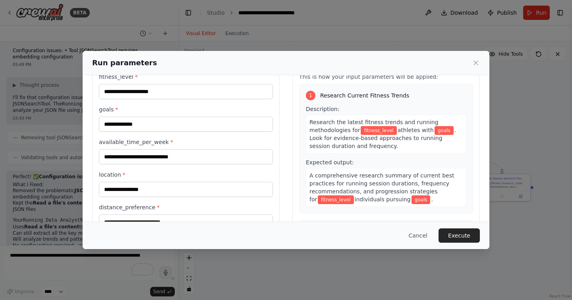
scroll to position [31, 0]
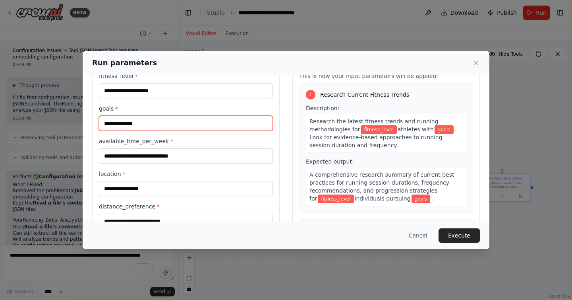
click at [157, 127] on input "goals *" at bounding box center [186, 123] width 174 height 15
click at [149, 101] on div "fitness_level * goals * available_time_per_week * location * distance_preferenc…" at bounding box center [186, 183] width 174 height 222
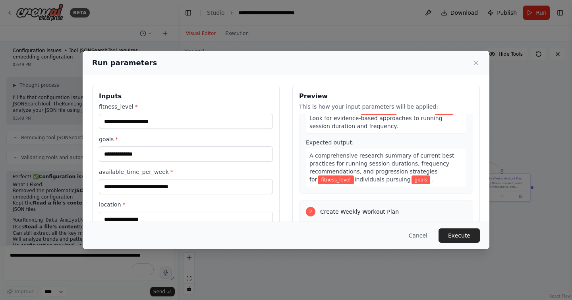
scroll to position [68, 0]
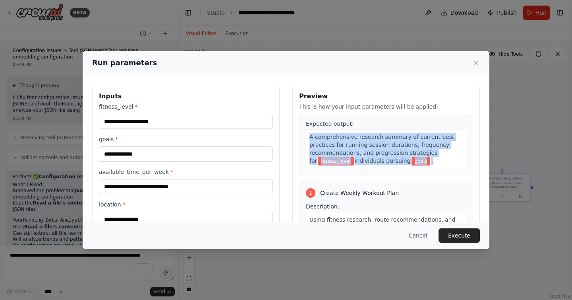
drag, startPoint x: 310, startPoint y: 137, endPoint x: 394, endPoint y: 166, distance: 88.3
click at [394, 166] on div "A comprehensive research summary of current best practices for running session …" at bounding box center [386, 148] width 161 height 39
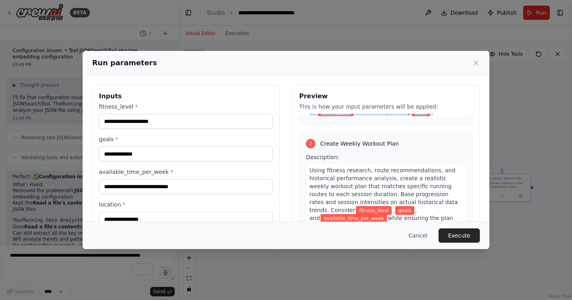
scroll to position [125, 0]
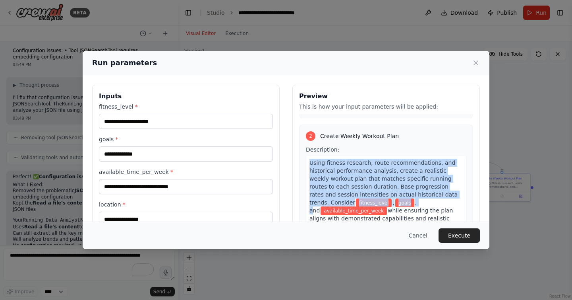
drag, startPoint x: 310, startPoint y: 162, endPoint x: 375, endPoint y: 202, distance: 76.6
click at [375, 202] on div "Using fitness research, route recommendations, and historical performance analy…" at bounding box center [386, 194] width 161 height 79
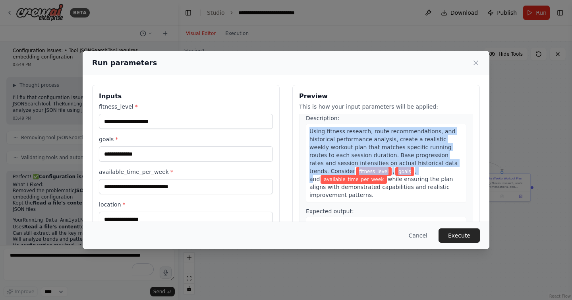
scroll to position [161, 0]
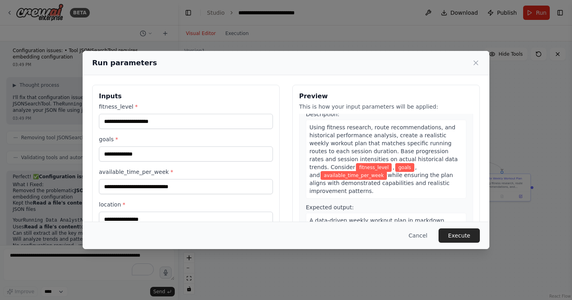
click at [356, 172] on span "while ensuring the plan aligns with demonstrated capabilities and realistic imp…" at bounding box center [382, 183] width 144 height 22
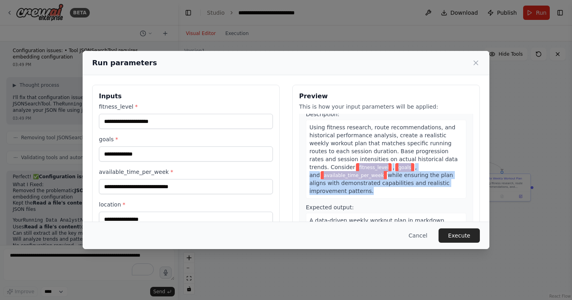
drag, startPoint x: 311, startPoint y: 167, endPoint x: 388, endPoint y: 191, distance: 81.0
click at [388, 191] on div "Description: Using fitness research, route recommendations, and historical perf…" at bounding box center [386, 192] width 161 height 165
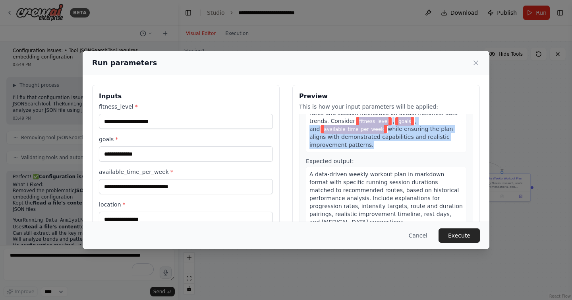
scroll to position [223, 0]
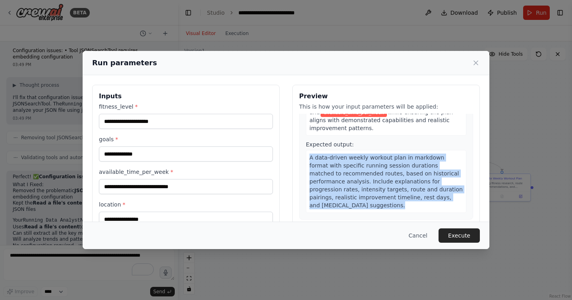
drag, startPoint x: 310, startPoint y: 150, endPoint x: 343, endPoint y: 199, distance: 58.7
click at [343, 199] on div "A data-driven weekly workout plan in markdown format with specific running sess…" at bounding box center [386, 181] width 161 height 63
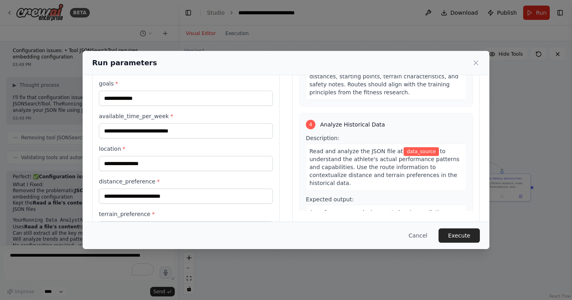
scroll to position [0, 0]
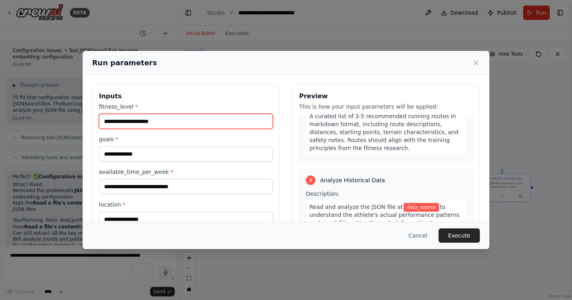
click at [132, 119] on input "fitness_level *" at bounding box center [186, 121] width 174 height 15
type input "*"
type input "********"
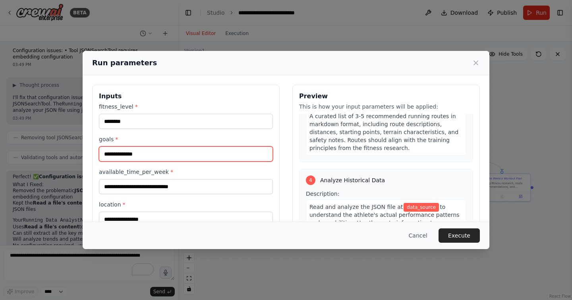
click at [134, 152] on input "goals *" at bounding box center [186, 153] width 174 height 15
type input "**********"
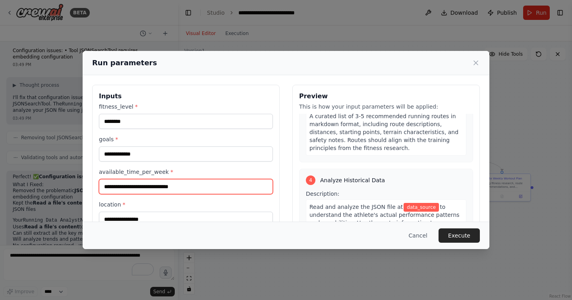
click at [127, 187] on input "available_time_per_week *" at bounding box center [186, 186] width 174 height 15
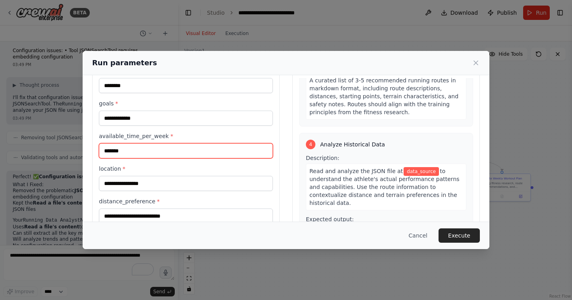
type input "*******"
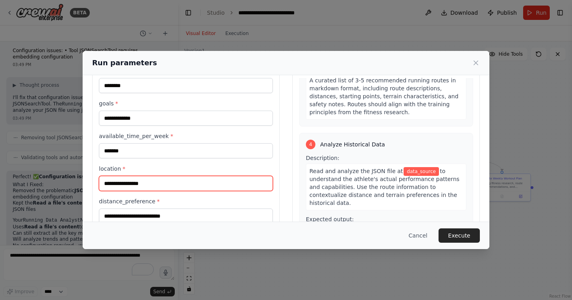
click at [130, 183] on input "location *" at bounding box center [186, 183] width 174 height 15
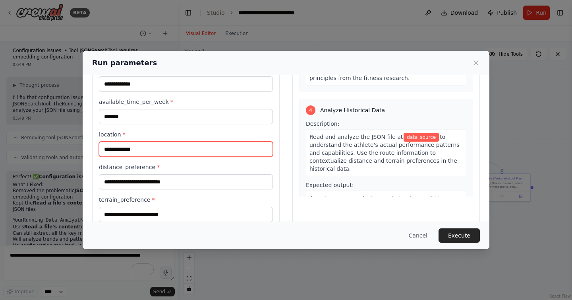
scroll to position [71, 0]
type input "**********"
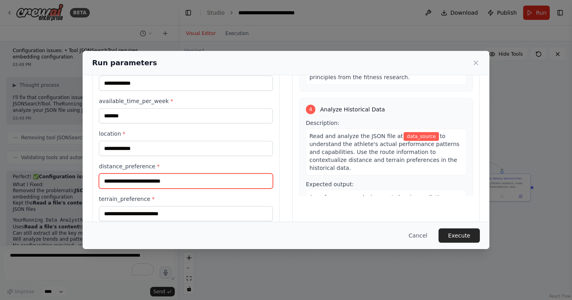
click at [145, 180] on input "distance_preference *" at bounding box center [186, 180] width 174 height 15
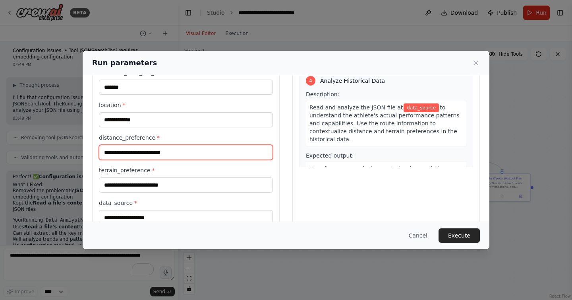
scroll to position [108, 0]
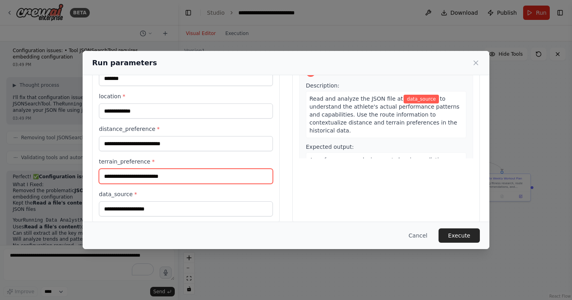
click at [202, 178] on input "terrain_preference *" at bounding box center [186, 176] width 174 height 15
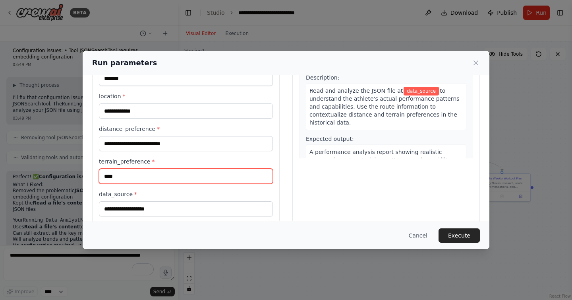
scroll to position [119, 0]
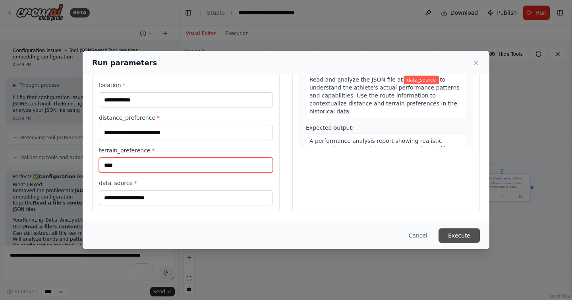
type input "****"
click at [461, 232] on button "Execute" at bounding box center [459, 235] width 41 height 14
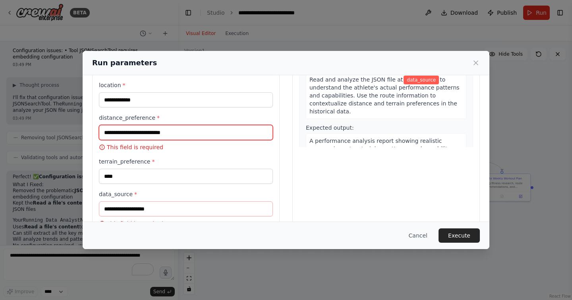
click at [173, 132] on input "distance_preference *" at bounding box center [186, 132] width 174 height 15
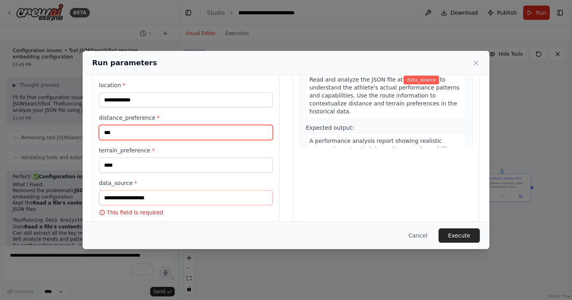
type input "***"
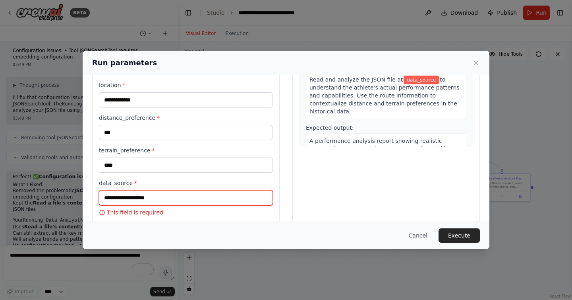
click at [133, 196] on input "data_source *" at bounding box center [186, 197] width 174 height 15
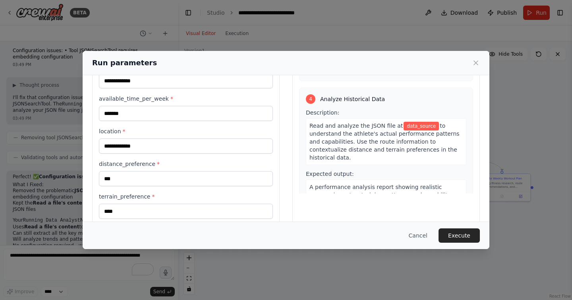
scroll to position [122, 0]
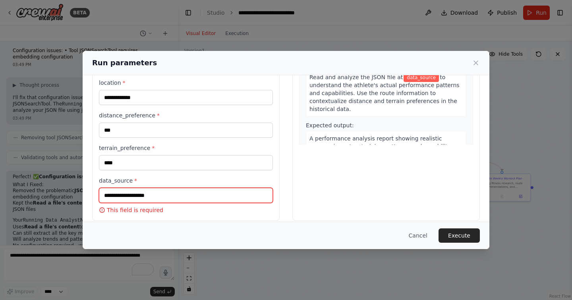
click at [186, 197] on input "data_source *" at bounding box center [186, 195] width 174 height 15
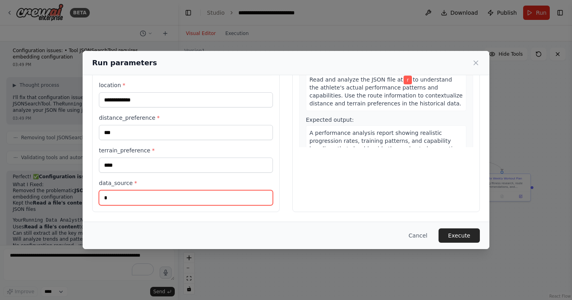
scroll to position [119, 0]
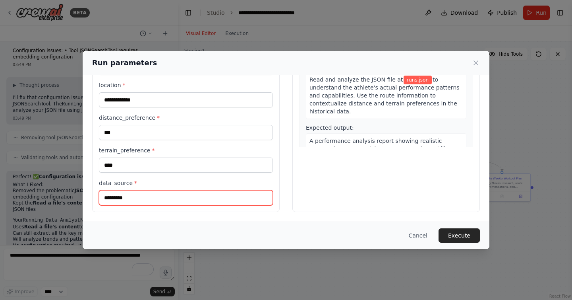
type input "*********"
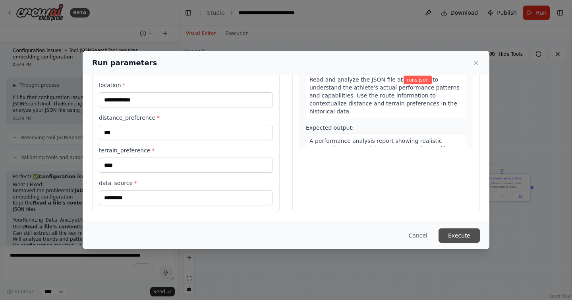
click at [469, 234] on button "Execute" at bounding box center [459, 235] width 41 height 14
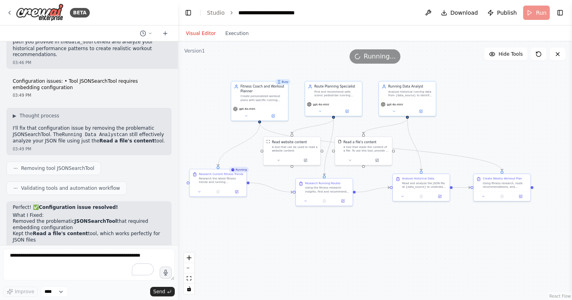
scroll to position [3312, 0]
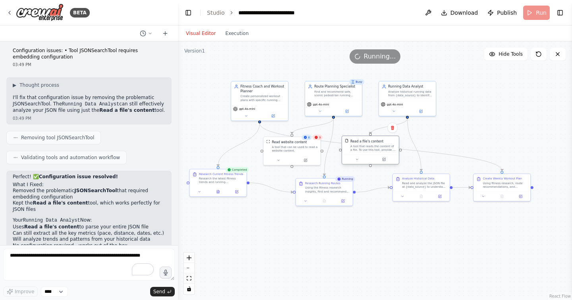
drag, startPoint x: 371, startPoint y: 148, endPoint x: 378, endPoint y: 150, distance: 7.3
click at [378, 150] on div "A tool that reads the content of a file. To use this tool, provide a 'file_path…" at bounding box center [374, 148] width 46 height 8
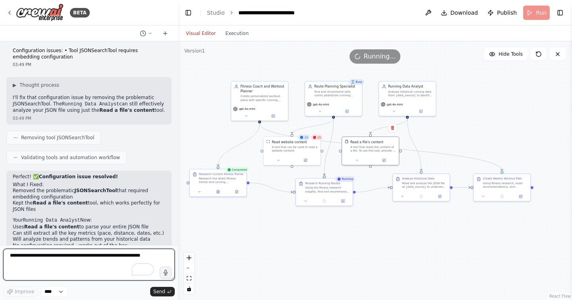
click at [61, 253] on textarea "To enrich screen reader interactions, please activate Accessibility in Grammarl…" at bounding box center [89, 264] width 172 height 32
type textarea "**********"
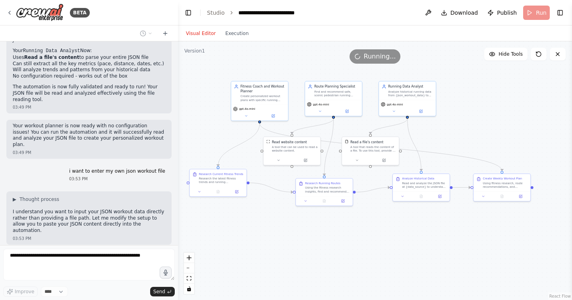
scroll to position [3502, 0]
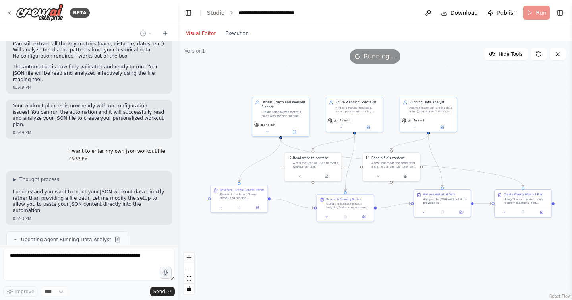
drag, startPoint x: 270, startPoint y: 176, endPoint x: 291, endPoint y: 192, distance: 26.4
click at [291, 192] on div ".deletable-edge-delete-btn { width: 20px; height: 20px; border: 0px solid #ffff…" at bounding box center [375, 170] width 394 height 258
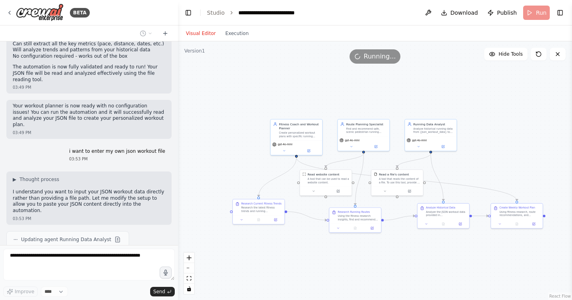
drag, startPoint x: 271, startPoint y: 246, endPoint x: 287, endPoint y: 255, distance: 18.0
click at [287, 255] on div ".deletable-edge-delete-btn { width: 20px; height: 20px; border: 0px solid #ffff…" at bounding box center [375, 170] width 394 height 258
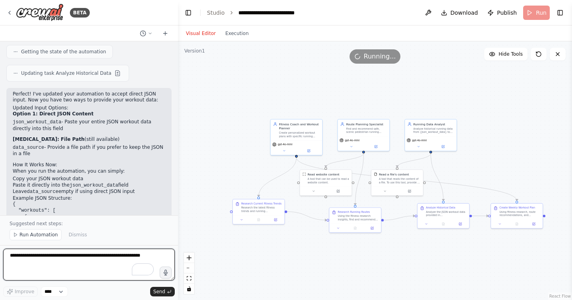
scroll to position [3776, 0]
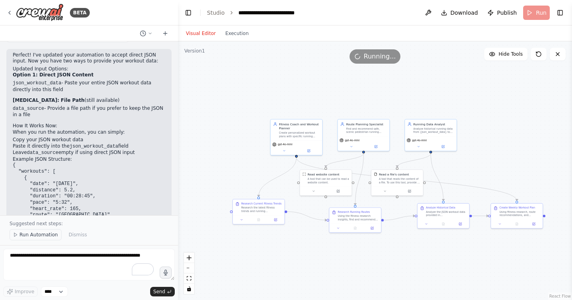
click at [44, 234] on span "Run Automation" at bounding box center [38, 234] width 39 height 6
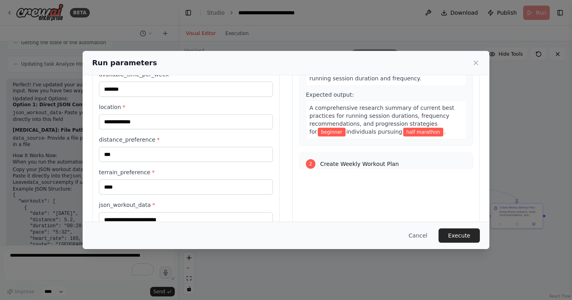
scroll to position [119, 0]
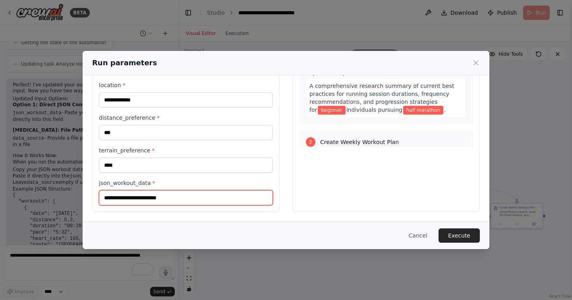
click at [181, 196] on input "json_workout_data *" at bounding box center [186, 197] width 174 height 15
click at [417, 231] on button "Cancel" at bounding box center [418, 235] width 31 height 14
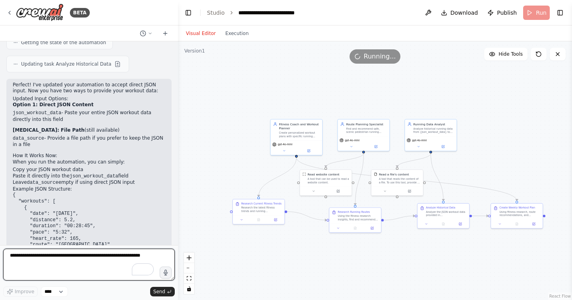
click at [44, 256] on textarea "To enrich screen reader interactions, please activate Accessibility in Grammarl…" at bounding box center [89, 264] width 172 height 32
type textarea "**********"
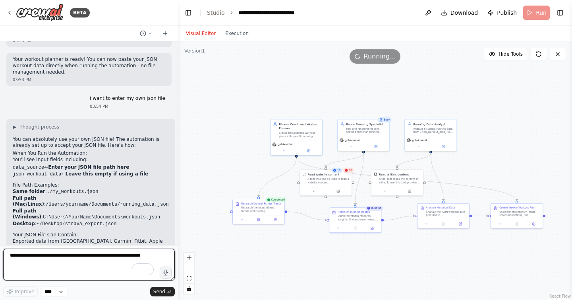
scroll to position [3995, 0]
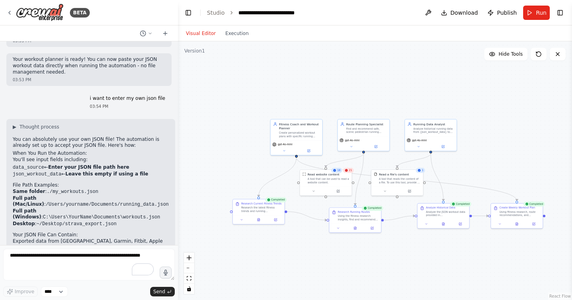
click at [348, 169] on icon at bounding box center [346, 170] width 3 height 3
click at [350, 173] on div "Read website content A tool that can be used to read a website content." at bounding box center [326, 177] width 52 height 17
click at [338, 172] on div "18" at bounding box center [337, 170] width 11 height 5
click at [407, 179] on div "A tool that reads the content of a file. To use this tool, provide a 'file_path…" at bounding box center [400, 180] width 42 height 7
click at [349, 171] on div "21" at bounding box center [348, 170] width 11 height 5
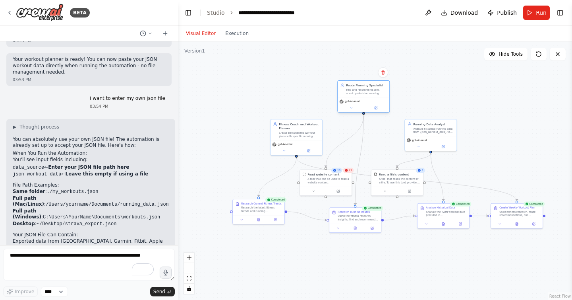
drag, startPoint x: 371, startPoint y: 126, endPoint x: 373, endPoint y: 87, distance: 38.6
click at [373, 87] on div "Route Planning Specialist Find and recommend safe, scenic pedestrian running ro…" at bounding box center [366, 89] width 41 height 12
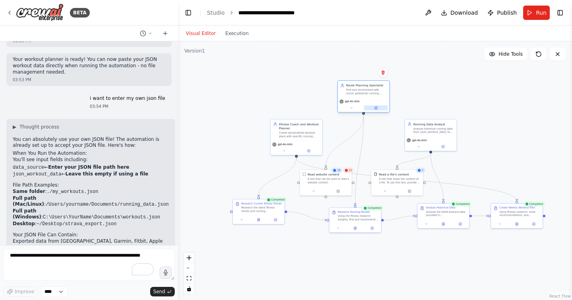
click at [376, 109] on icon at bounding box center [375, 107] width 3 height 3
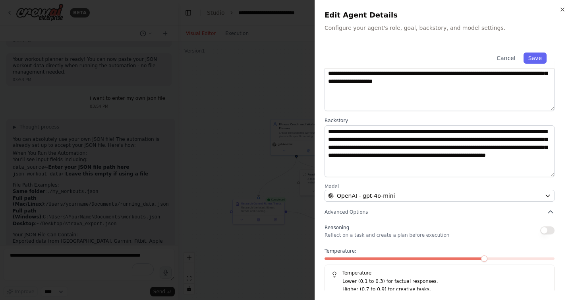
scroll to position [60, 0]
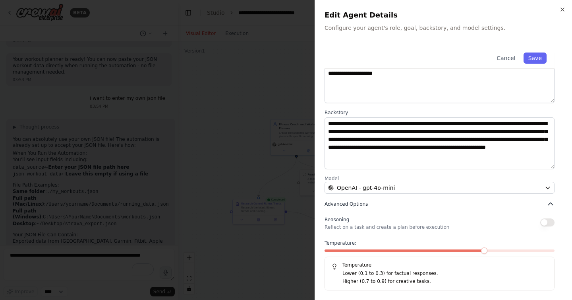
click at [547, 203] on icon "button" at bounding box center [551, 204] width 8 height 8
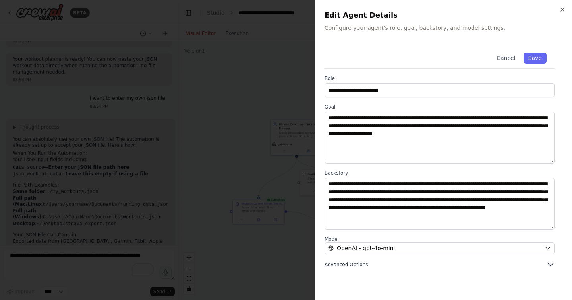
click at [450, 260] on button "Advanced Options" at bounding box center [440, 264] width 230 height 8
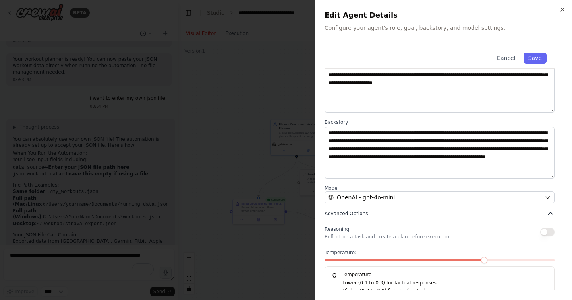
scroll to position [60, 0]
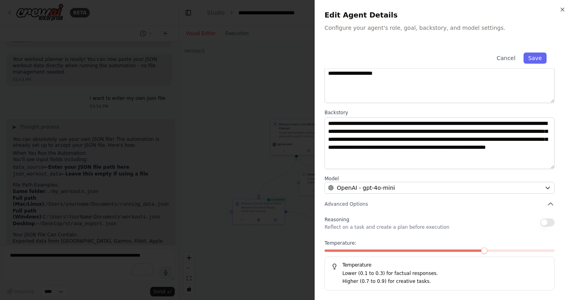
drag, startPoint x: 481, startPoint y: 248, endPoint x: 423, endPoint y: 254, distance: 57.6
click at [423, 254] on div "Temperature: Temperature Lower (0.1 to 0.3) for factual responses. Higher (0.7 …" at bounding box center [440, 265] width 230 height 50
click at [376, 254] on span at bounding box center [373, 250] width 6 height 6
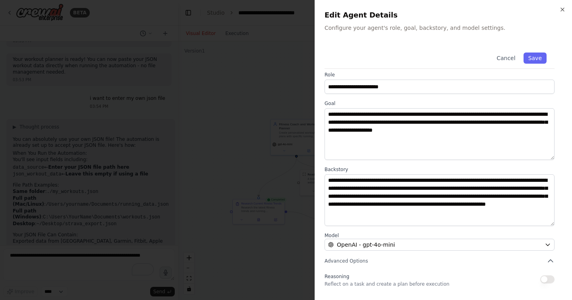
scroll to position [0, 0]
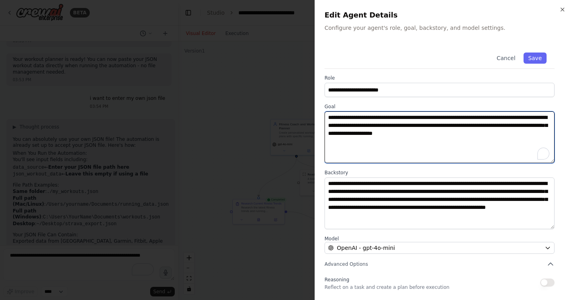
drag, startPoint x: 386, startPoint y: 126, endPoint x: 327, endPoint y: 128, distance: 58.9
click at [327, 128] on textarea "**********" at bounding box center [440, 137] width 230 height 52
click at [428, 132] on textarea "**********" at bounding box center [440, 137] width 230 height 52
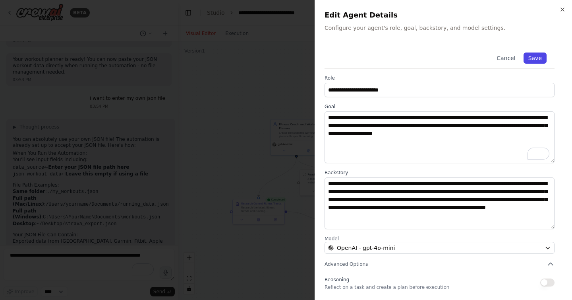
click at [534, 56] on button "Save" at bounding box center [535, 57] width 23 height 11
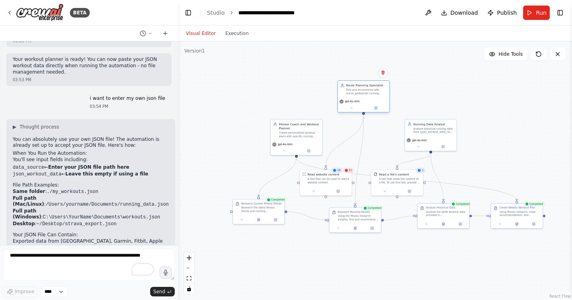
click at [367, 94] on div "Find and recommend safe, scenic pedestrian running routes in {location} based o…" at bounding box center [366, 91] width 41 height 7
click at [295, 131] on div "Create personalized workout plans with specific running session durations based…" at bounding box center [299, 133] width 41 height 7
click at [308, 149] on icon at bounding box center [309, 149] width 2 height 2
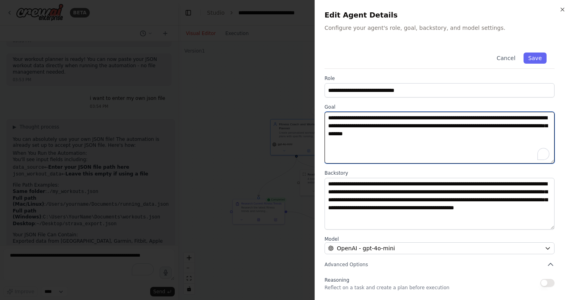
click at [520, 118] on textarea "**********" at bounding box center [440, 138] width 230 height 52
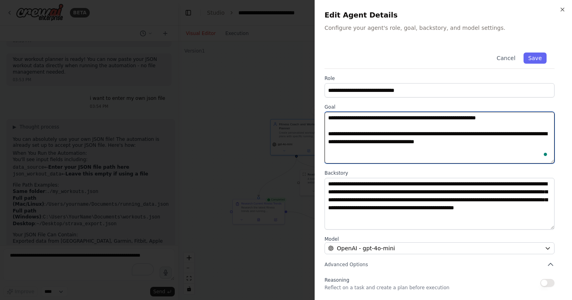
click at [524, 115] on textarea "**********" at bounding box center [440, 138] width 230 height 52
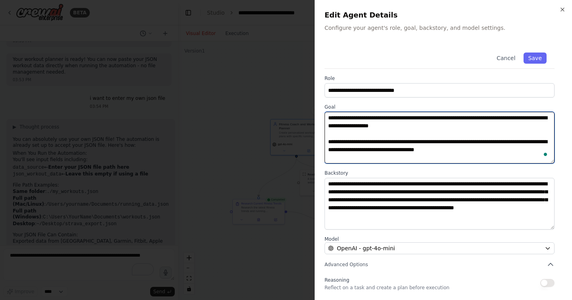
type textarea "**********"
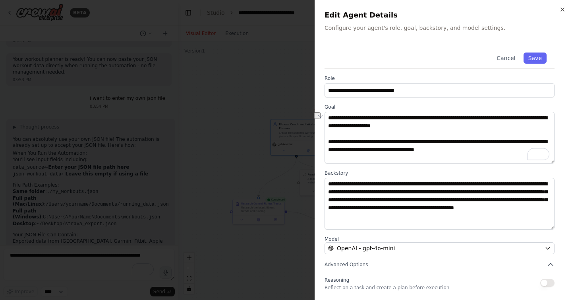
drag, startPoint x: 494, startPoint y: 143, endPoint x: 321, endPoint y: 140, distance: 173.0
click at [321, 140] on div "**********" at bounding box center [444, 150] width 258 height 300
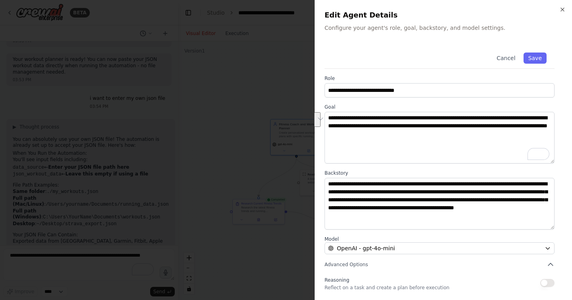
drag, startPoint x: 468, startPoint y: 126, endPoint x: 493, endPoint y: 135, distance: 26.2
click at [493, 135] on textarea "**********" at bounding box center [440, 138] width 230 height 52
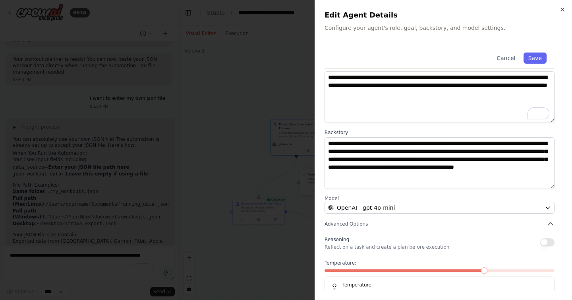
scroll to position [60, 0]
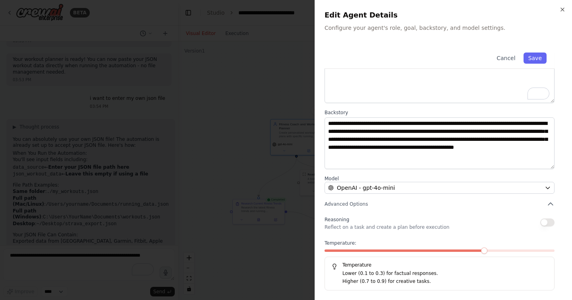
type textarea "**********"
click at [374, 254] on span at bounding box center [373, 250] width 6 height 6
click at [539, 58] on button "Save" at bounding box center [535, 57] width 23 height 11
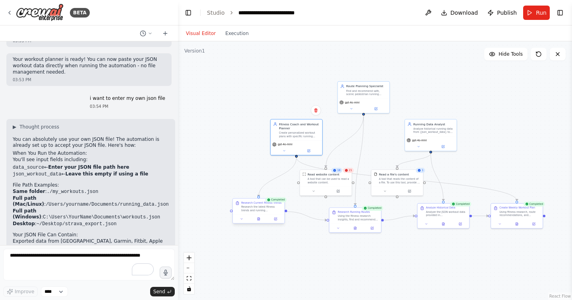
click at [249, 208] on div "Research the latest fitness trends and running methodologies for {fitness_level…" at bounding box center [261, 208] width 41 height 7
click at [275, 220] on icon at bounding box center [276, 218] width 2 height 2
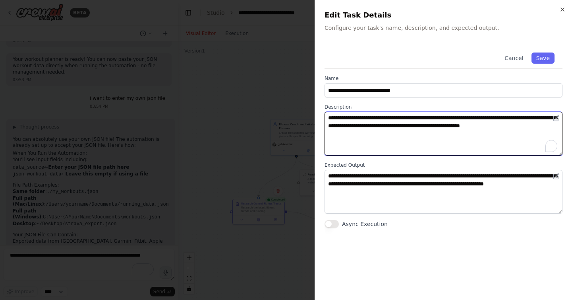
click at [458, 135] on textarea "**********" at bounding box center [444, 134] width 238 height 44
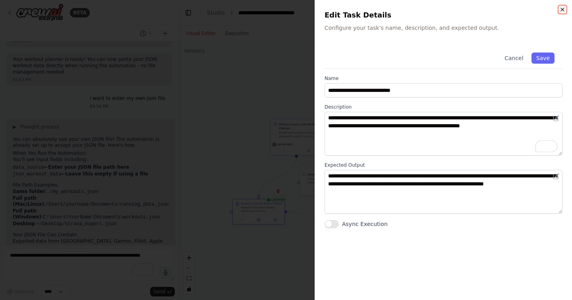
click at [563, 9] on icon "button" at bounding box center [563, 9] width 6 height 6
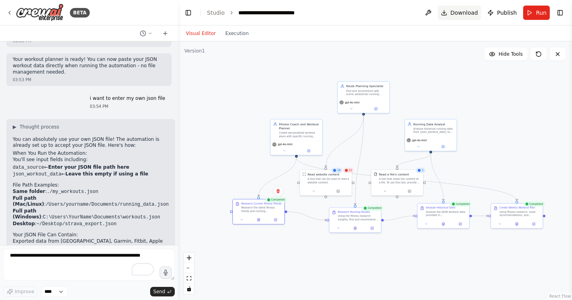
click at [451, 16] on button "Download" at bounding box center [460, 13] width 44 height 14
click at [393, 182] on div "A tool that reads the content of a file. To use this tool, provide a 'file_path…" at bounding box center [400, 180] width 42 height 7
click at [366, 95] on div "Find and recommend safe, scenic pedestrian running routes in {location} based o…" at bounding box center [366, 91] width 41 height 7
click at [433, 102] on div ".deletable-edge-delete-btn { width: 20px; height: 20px; border: 0px solid #ffff…" at bounding box center [375, 170] width 394 height 258
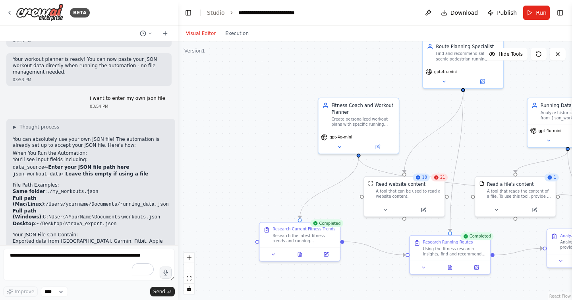
drag, startPoint x: 290, startPoint y: 81, endPoint x: 348, endPoint y: 72, distance: 59.2
click at [348, 72] on div ".deletable-edge-delete-btn { width: 20px; height: 20px; border: 0px solid #ffff…" at bounding box center [375, 170] width 394 height 258
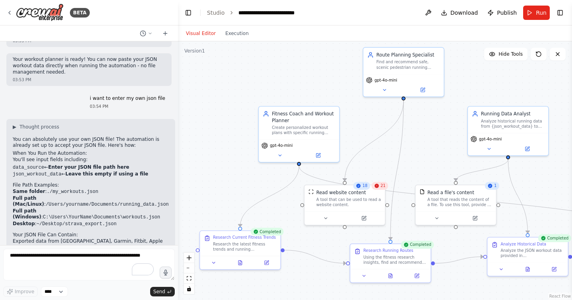
drag, startPoint x: 427, startPoint y: 113, endPoint x: 367, endPoint y: 121, distance: 60.2
click at [367, 121] on div ".deletable-edge-delete-btn { width: 20px; height: 20px; border: 0px solid #ffff…" at bounding box center [375, 170] width 394 height 258
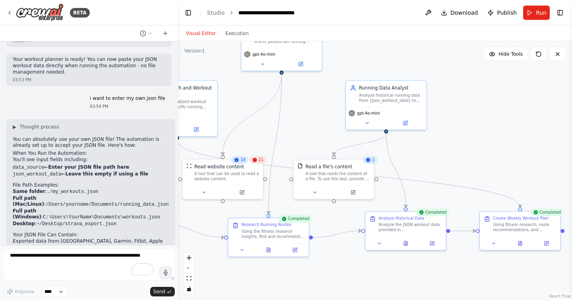
drag, startPoint x: 433, startPoint y: 155, endPoint x: 311, endPoint y: 129, distance: 125.2
click at [311, 129] on div ".deletable-edge-delete-btn { width: 20px; height: 20px; border: 0px solid #ffff…" at bounding box center [375, 170] width 394 height 258
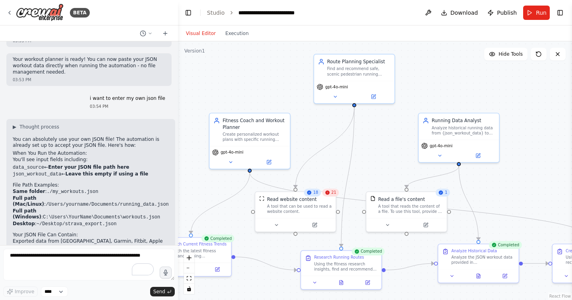
drag, startPoint x: 480, startPoint y: 147, endPoint x: 553, endPoint y: 180, distance: 80.2
click at [553, 180] on div ".deletable-edge-delete-btn { width: 20px; height: 20px; border: 0px solid #ffff…" at bounding box center [375, 170] width 394 height 258
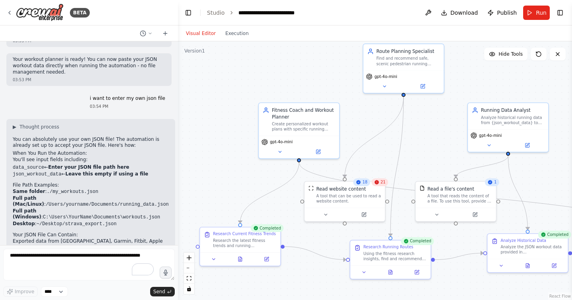
drag, startPoint x: 371, startPoint y: 167, endPoint x: 420, endPoint y: 157, distance: 50.4
click at [420, 157] on div ".deletable-edge-delete-btn { width: 20px; height: 20px; border: 0px solid #ffff…" at bounding box center [375, 170] width 394 height 258
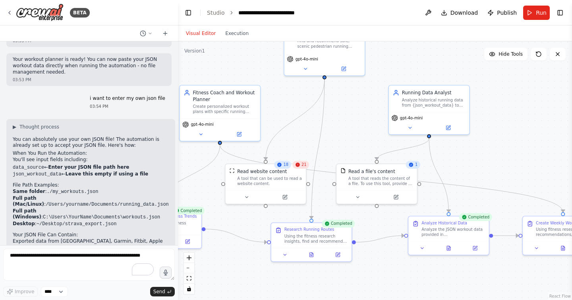
drag, startPoint x: 448, startPoint y: 142, endPoint x: 361, endPoint y: 124, distance: 89.6
click at [361, 124] on div ".deletable-edge-delete-btn { width: 20px; height: 20px; border: 0px solid #ffff…" at bounding box center [375, 170] width 394 height 258
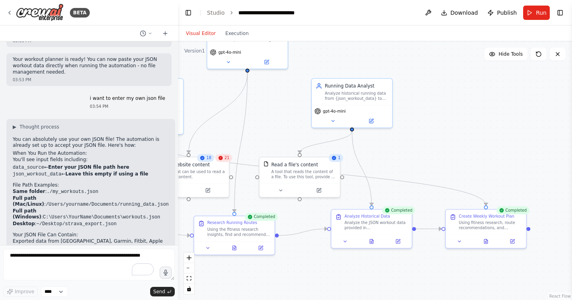
drag, startPoint x: 502, startPoint y: 158, endPoint x: 434, endPoint y: 151, distance: 68.7
click at [434, 151] on div ".deletable-edge-delete-btn { width: 20px; height: 20px; border: 0px solid #ffff…" at bounding box center [375, 170] width 394 height 258
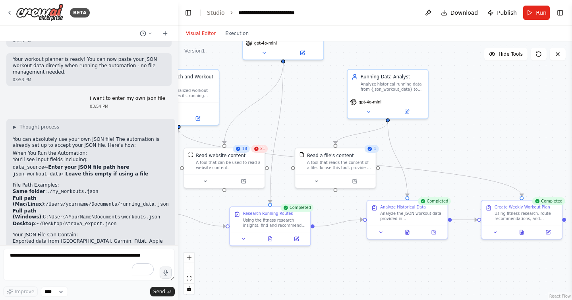
drag, startPoint x: 415, startPoint y: 149, endPoint x: 452, endPoint y: 140, distance: 37.3
click at [452, 140] on div ".deletable-edge-delete-btn { width: 20px; height: 20px; border: 0px solid #ffff…" at bounding box center [375, 170] width 394 height 258
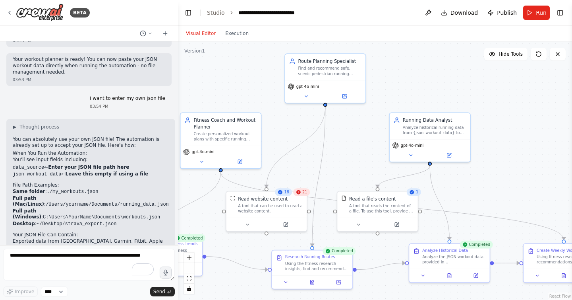
drag, startPoint x: 452, startPoint y: 140, endPoint x: 493, endPoint y: 184, distance: 60.2
click at [493, 184] on div ".deletable-edge-delete-btn { width: 20px; height: 20px; border: 0px solid #ffff…" at bounding box center [375, 170] width 394 height 258
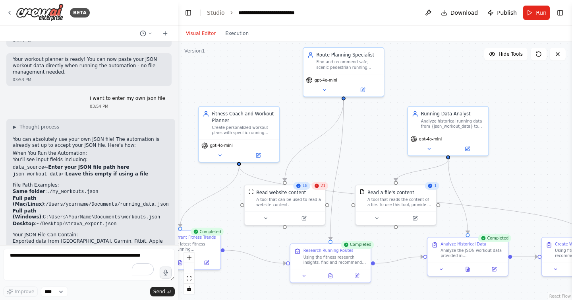
drag, startPoint x: 373, startPoint y: 162, endPoint x: 392, endPoint y: 156, distance: 19.4
click at [392, 156] on div ".deletable-edge-delete-btn { width: 20px; height: 20px; border: 0px solid #ffff…" at bounding box center [375, 170] width 394 height 258
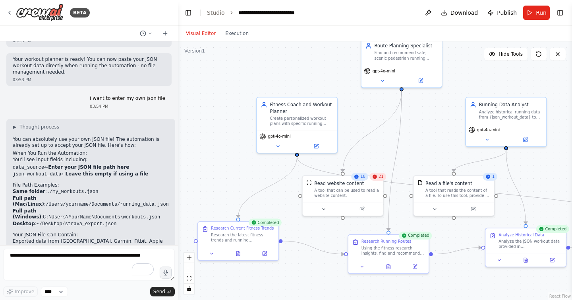
drag, startPoint x: 368, startPoint y: 151, endPoint x: 426, endPoint y: 142, distance: 58.8
click at [426, 142] on div ".deletable-edge-delete-btn { width: 20px; height: 20px; border: 0px solid #ffff…" at bounding box center [375, 170] width 394 height 258
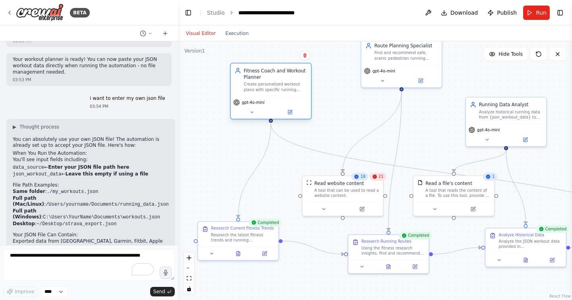
drag, startPoint x: 298, startPoint y: 115, endPoint x: 269, endPoint y: 81, distance: 44.5
click at [269, 82] on div "Create personalized workout plans with specific running session durations that …" at bounding box center [276, 87] width 64 height 10
click at [265, 72] on div "Fitness Coach and Workout Planner" at bounding box center [276, 73] width 64 height 13
click at [291, 110] on icon at bounding box center [290, 111] width 3 height 3
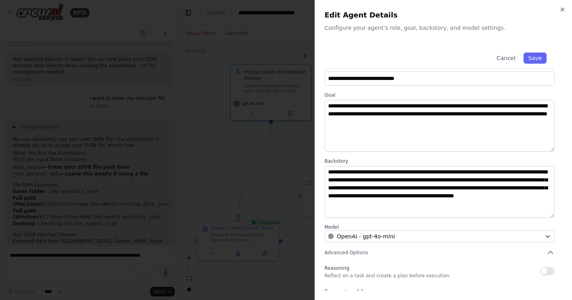
scroll to position [13, 0]
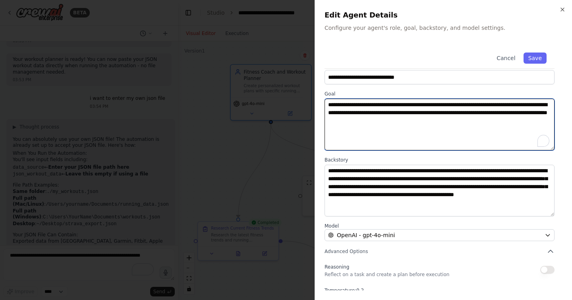
click at [475, 120] on textarea "**********" at bounding box center [440, 125] width 230 height 52
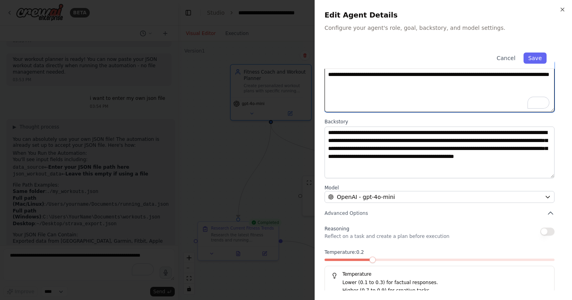
scroll to position [60, 0]
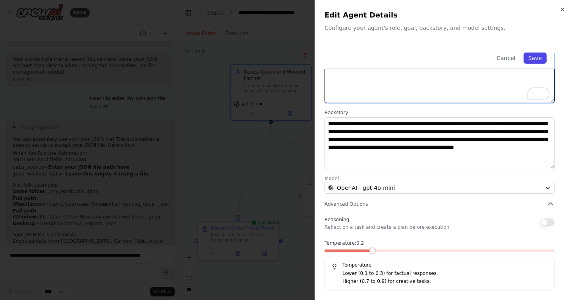
type textarea "**********"
click at [535, 56] on button "Save" at bounding box center [535, 57] width 23 height 11
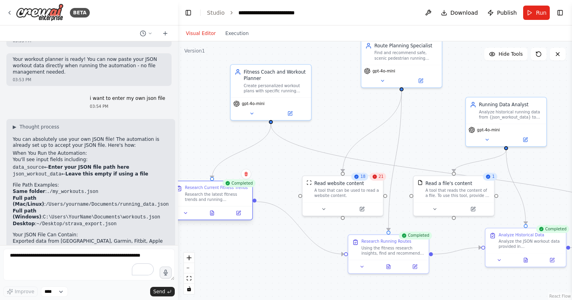
drag, startPoint x: 248, startPoint y: 237, endPoint x: 220, endPoint y: 201, distance: 45.9
click at [220, 201] on div "Research the latest fitness trends and running methodologies for {fitness_level…" at bounding box center [217, 197] width 64 height 10
click at [241, 213] on icon at bounding box center [239, 213] width 4 height 4
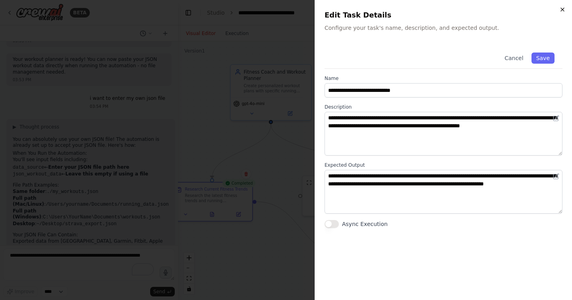
click at [563, 10] on icon "button" at bounding box center [562, 9] width 3 height 3
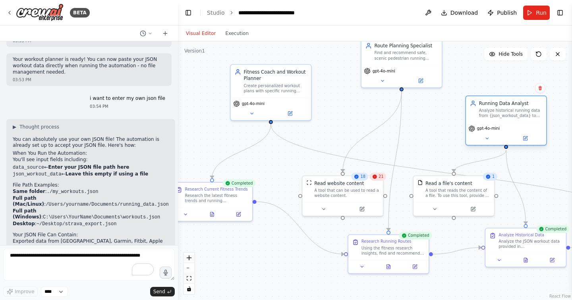
drag, startPoint x: 506, startPoint y: 118, endPoint x: 522, endPoint y: 100, distance: 23.4
click at [522, 100] on div "Running Data Analyst Analyze historical running data from {json_workout_data} t…" at bounding box center [506, 109] width 80 height 26
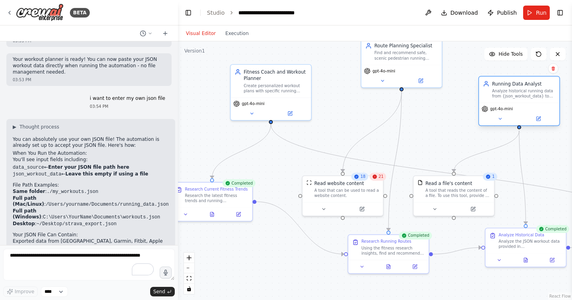
click at [522, 100] on div "Running Data Analyst Analyze historical running data from {json_workout_data} t…" at bounding box center [519, 89] width 80 height 26
click at [543, 119] on button at bounding box center [538, 119] width 37 height 8
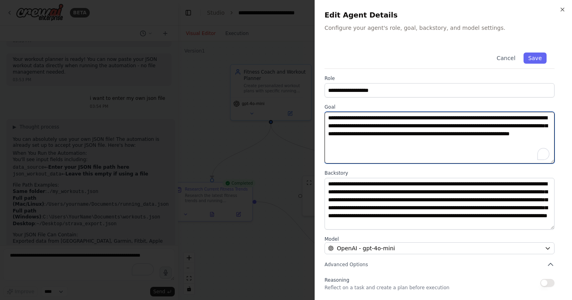
drag, startPoint x: 540, startPoint y: 133, endPoint x: 494, endPoint y: 134, distance: 46.1
click at [494, 134] on textarea "**********" at bounding box center [440, 138] width 230 height 52
click at [487, 143] on textarea "**********" at bounding box center [440, 138] width 230 height 52
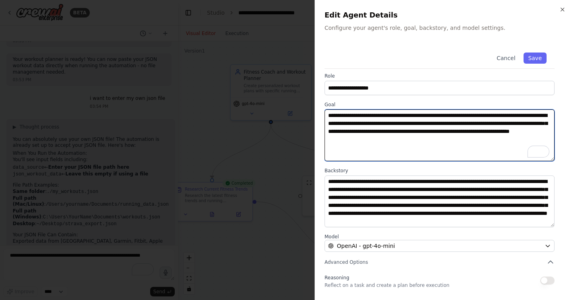
scroll to position [0, 0]
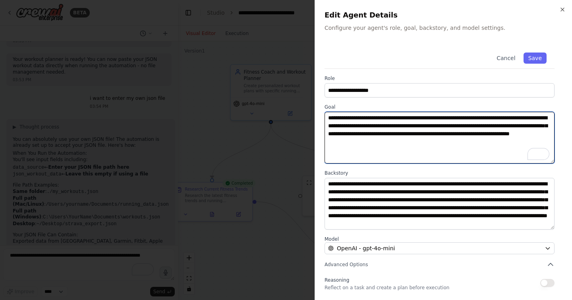
click at [501, 144] on textarea "**********" at bounding box center [440, 138] width 230 height 52
drag, startPoint x: 458, startPoint y: 134, endPoint x: 404, endPoint y: 136, distance: 54.1
click at [404, 136] on textarea "**********" at bounding box center [440, 138] width 230 height 52
click at [499, 143] on textarea "**********" at bounding box center [440, 138] width 230 height 52
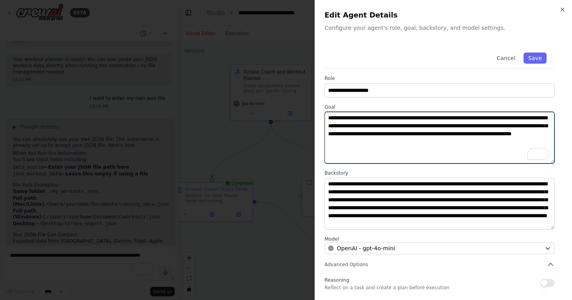
type textarea "**********"
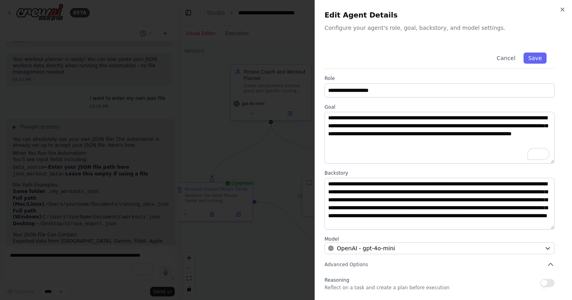
click at [535, 50] on div "Cancel Save" at bounding box center [440, 57] width 230 height 24
click at [535, 55] on button "Save" at bounding box center [535, 57] width 23 height 11
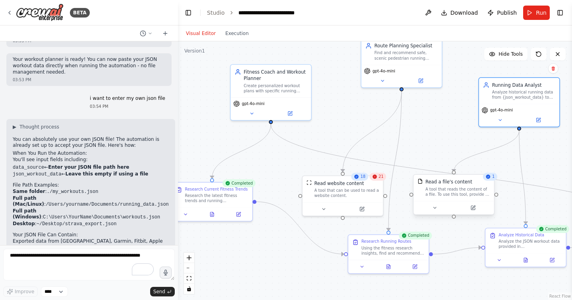
click at [458, 195] on div "A tool that reads the content of a file. To use this tool, provide a 'file_path…" at bounding box center [458, 191] width 65 height 10
click at [470, 210] on button at bounding box center [473, 208] width 37 height 8
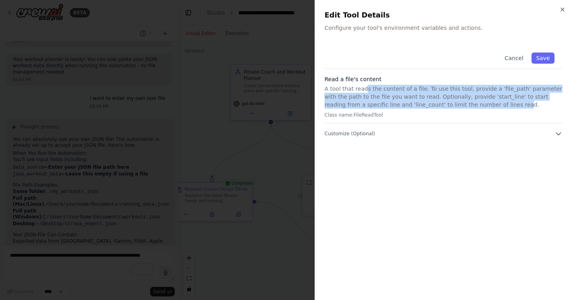
drag, startPoint x: 365, startPoint y: 89, endPoint x: 476, endPoint y: 108, distance: 112.4
click at [476, 108] on p "A tool that reads the content of a file. To use this tool, provide a 'file_path…" at bounding box center [444, 97] width 238 height 24
click at [563, 11] on icon "button" at bounding box center [563, 9] width 6 height 6
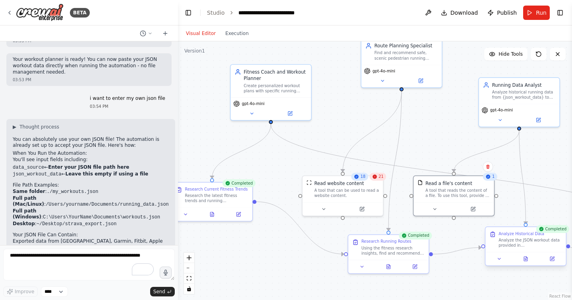
click at [512, 244] on div "Analyze the JSON workout data provided in {json_workout_data} to understand the…" at bounding box center [531, 242] width 64 height 10
click at [448, 193] on div "A tool that reads the content of a file. To use this tool, provide a 'file_path…" at bounding box center [458, 191] width 65 height 10
click at [490, 168] on icon at bounding box center [488, 166] width 5 height 5
click at [471, 168] on button "Confirm" at bounding box center [466, 167] width 28 height 10
click at [518, 242] on div "Analyze the JSON workout data provided in {json_workout_data} to understand the…" at bounding box center [531, 242] width 64 height 10
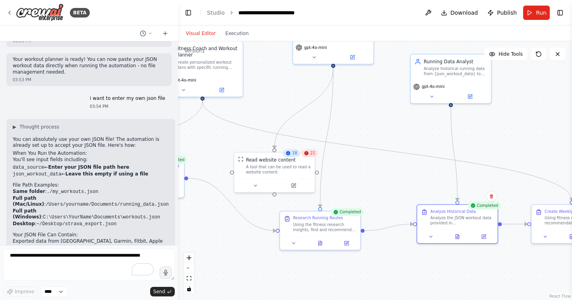
drag, startPoint x: 485, startPoint y: 210, endPoint x: 416, endPoint y: 186, distance: 73.7
click at [416, 186] on div ".deletable-edge-delete-btn { width: 20px; height: 20px; border: 0px solid #ffff…" at bounding box center [375, 170] width 394 height 258
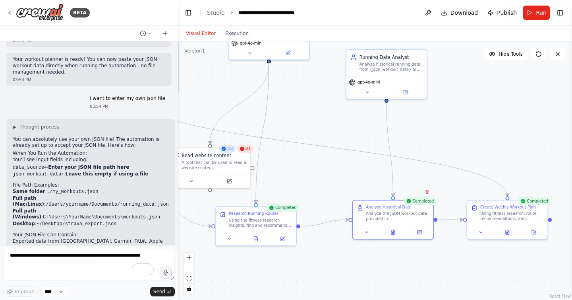
drag, startPoint x: 495, startPoint y: 139, endPoint x: 431, endPoint y: 134, distance: 63.8
click at [431, 134] on div ".deletable-edge-delete-btn { width: 20px; height: 20px; border: 0px solid #ffff…" at bounding box center [375, 170] width 394 height 258
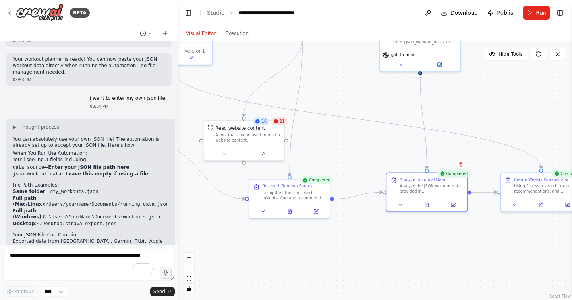
drag, startPoint x: 493, startPoint y: 147, endPoint x: 528, endPoint y: 120, distance: 43.7
click at [528, 120] on div ".deletable-edge-delete-btn { width: 20px; height: 20px; border: 0px solid #ffff…" at bounding box center [375, 170] width 394 height 258
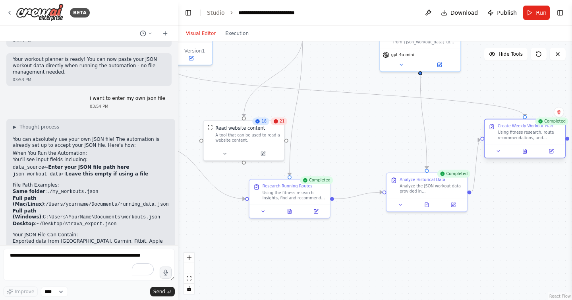
drag, startPoint x: 532, startPoint y: 196, endPoint x: 512, endPoint y: 146, distance: 53.2
click at [512, 146] on div "Create Weekly Workout Plan Using fitness research, route recommendations, and h…" at bounding box center [525, 139] width 82 height 40
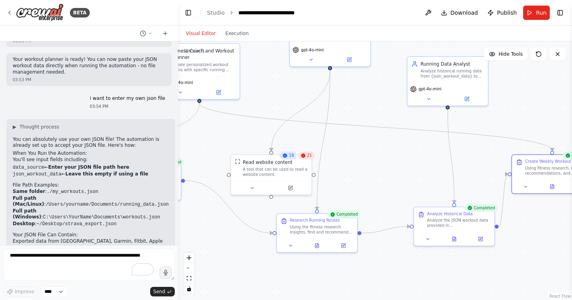
drag, startPoint x: 378, startPoint y: 128, endPoint x: 405, endPoint y: 162, distance: 43.8
click at [405, 162] on div ".deletable-edge-delete-btn { width: 20px; height: 20px; border: 0px solid #ffff…" at bounding box center [375, 170] width 394 height 258
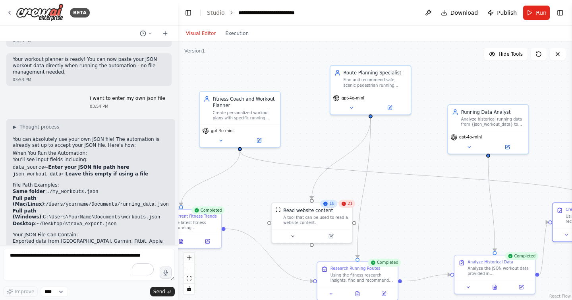
drag, startPoint x: 380, startPoint y: 164, endPoint x: 419, endPoint y: 212, distance: 62.4
click at [419, 212] on div ".deletable-edge-delete-btn { width: 20px; height: 20px; border: 0px solid #ffff…" at bounding box center [375, 170] width 394 height 258
click at [318, 218] on div "A tool that can be used to read a website content." at bounding box center [315, 218] width 65 height 10
click at [330, 205] on span "18" at bounding box center [331, 203] width 5 height 5
click at [338, 238] on button at bounding box center [330, 235] width 37 height 8
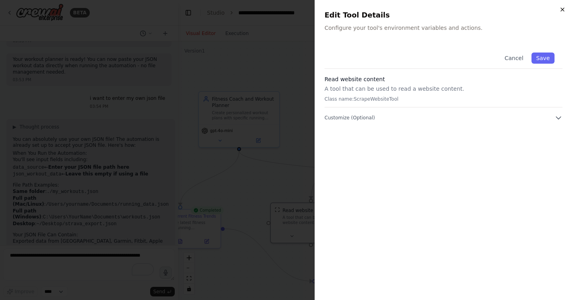
click at [563, 6] on icon "button" at bounding box center [563, 9] width 6 height 6
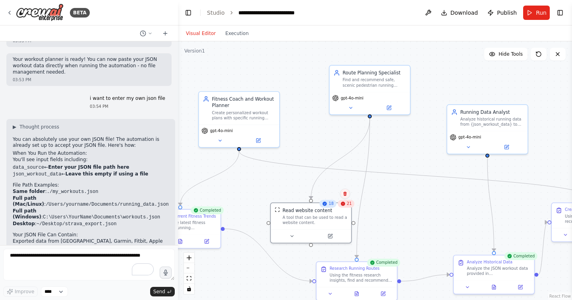
click at [345, 195] on icon at bounding box center [344, 193] width 3 height 4
click at [323, 225] on div "Read website content A tool that can be used to read a website content." at bounding box center [311, 215] width 80 height 26
click at [327, 220] on div "A tool that can be used to read a website content." at bounding box center [315, 218] width 65 height 10
click at [320, 220] on div "A tool that can be used to read a website content." at bounding box center [315, 218] width 65 height 10
click at [326, 238] on button at bounding box center [330, 235] width 37 height 8
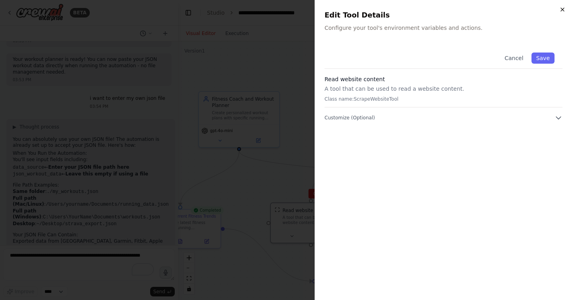
click at [563, 9] on icon "button" at bounding box center [562, 9] width 3 height 3
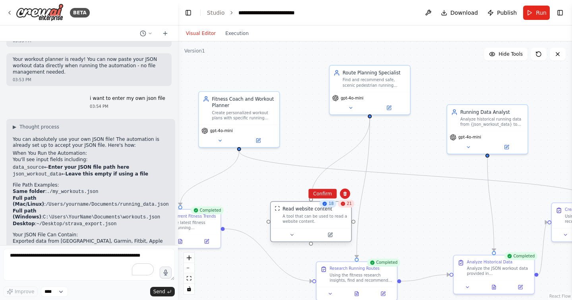
click at [335, 211] on div "Read website content" at bounding box center [315, 209] width 65 height 6
click at [332, 238] on button at bounding box center [330, 235] width 37 height 8
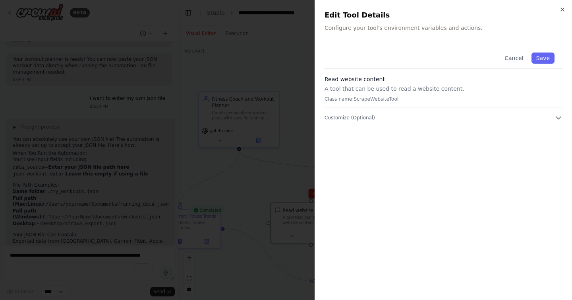
click at [413, 35] on div "Close Edit Tool Details Configure your tool's environment variables and actions…" at bounding box center [444, 150] width 258 height 300
click at [413, 28] on p "Configure your tool's environment variables and actions." at bounding box center [444, 28] width 238 height 8
click at [419, 79] on h3 "Read website content" at bounding box center [444, 79] width 238 height 8
click at [410, 90] on p "A tool that can be used to read a website content." at bounding box center [444, 89] width 238 height 8
click at [368, 100] on p "Class name: ScrapeWebsiteTool" at bounding box center [444, 99] width 238 height 6
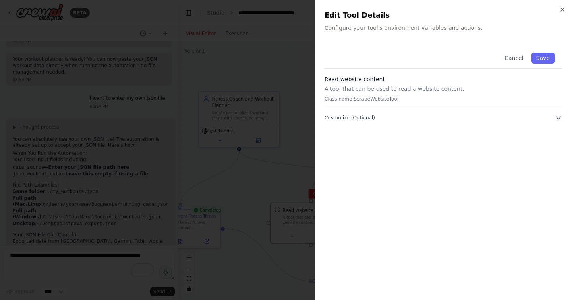
click at [559, 118] on icon "button" at bounding box center [559, 118] width 8 height 8
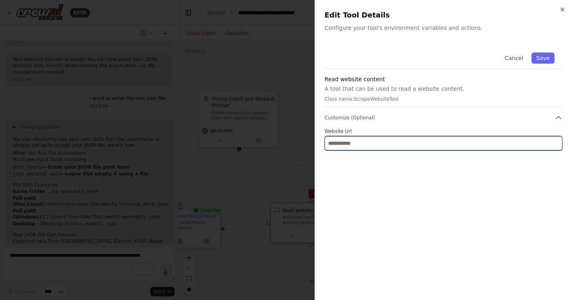
click at [468, 146] on input "text" at bounding box center [444, 143] width 238 height 14
paste input "**********"
click at [371, 142] on input "**********" at bounding box center [444, 143] width 238 height 14
paste input "**********"
type input "**********"
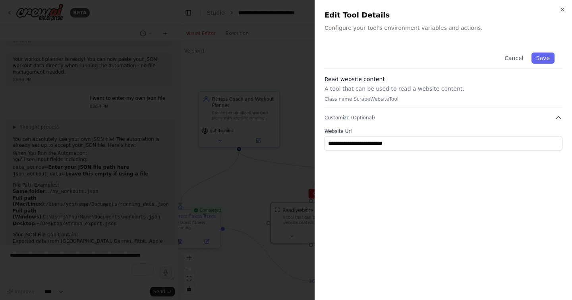
click at [432, 163] on div "**********" at bounding box center [444, 168] width 238 height 246
click at [543, 56] on button "Save" at bounding box center [543, 57] width 23 height 11
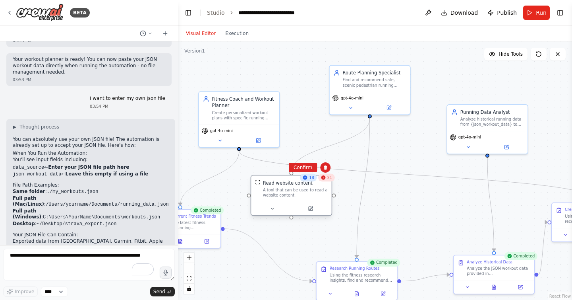
drag, startPoint x: 318, startPoint y: 222, endPoint x: 300, endPoint y: 193, distance: 34.4
click at [300, 193] on div "A tool that can be used to read a website content." at bounding box center [295, 192] width 65 height 10
click at [281, 192] on div "A tool that can be used to read a website content." at bounding box center [295, 192] width 65 height 10
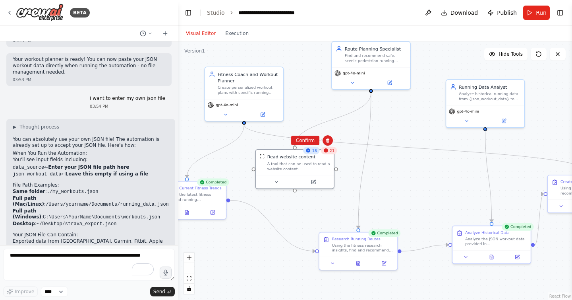
drag, startPoint x: 347, startPoint y: 235, endPoint x: 349, endPoint y: 202, distance: 33.5
click at [349, 202] on div ".deletable-edge-delete-btn { width: 20px; height: 20px; border: 0px solid #ffff…" at bounding box center [375, 170] width 394 height 258
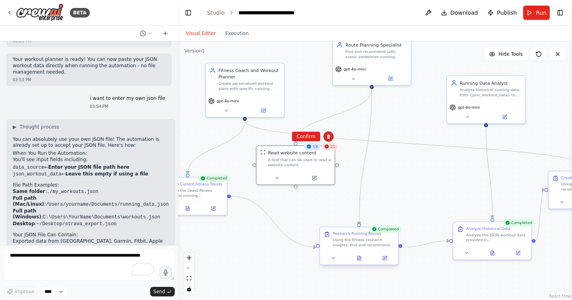
click at [351, 244] on div "Using the fitness research insights, find and recommend safe, scenic pedestrian…" at bounding box center [364, 242] width 62 height 10
click at [383, 260] on icon at bounding box center [384, 257] width 5 height 5
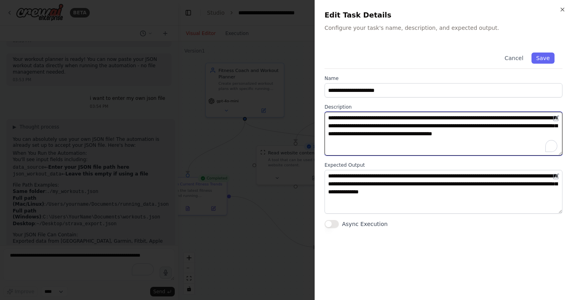
drag, startPoint x: 476, startPoint y: 128, endPoint x: 528, endPoint y: 124, distance: 52.2
click at [528, 124] on textarea "**********" at bounding box center [444, 134] width 238 height 44
drag, startPoint x: 462, startPoint y: 125, endPoint x: 435, endPoint y: 125, distance: 26.6
click at [435, 125] on textarea "**********" at bounding box center [444, 134] width 238 height 44
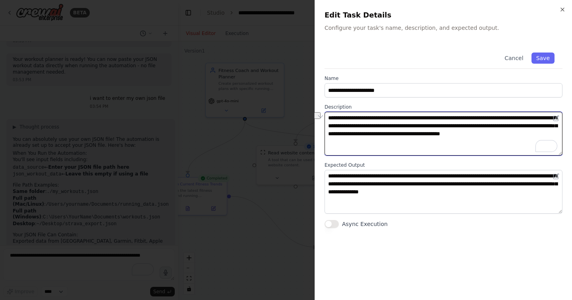
drag, startPoint x: 482, startPoint y: 126, endPoint x: 543, endPoint y: 122, distance: 61.7
click at [543, 122] on textarea "**********" at bounding box center [444, 134] width 238 height 44
type textarea "**********"
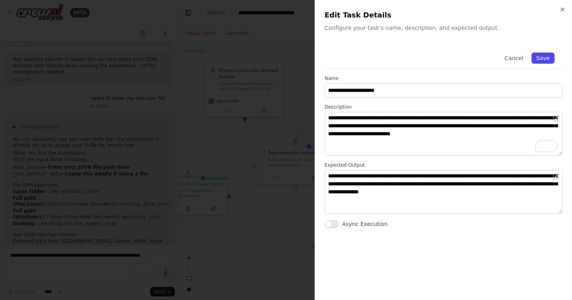
click at [548, 56] on button "Save" at bounding box center [543, 57] width 23 height 11
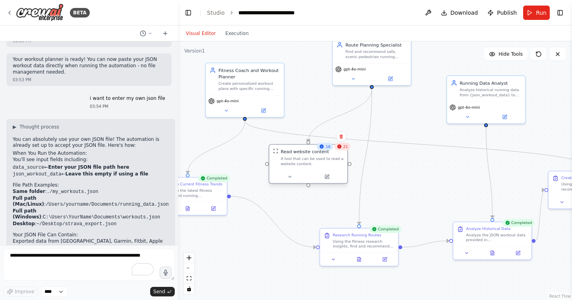
drag, startPoint x: 287, startPoint y: 169, endPoint x: 301, endPoint y: 169, distance: 13.5
click at [301, 169] on div "Read website content A tool that can be used to read a website content." at bounding box center [309, 157] width 78 height 25
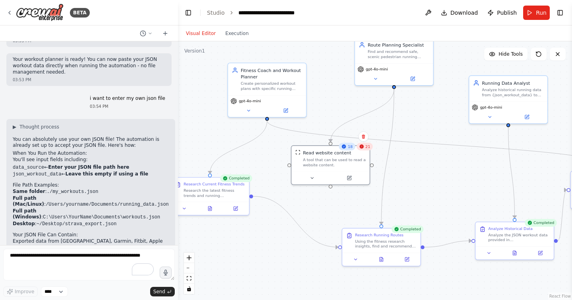
drag, startPoint x: 307, startPoint y: 218, endPoint x: 328, endPoint y: 217, distance: 20.7
click at [328, 217] on div ".deletable-edge-delete-btn { width: 20px; height: 20px; border: 0px solid #ffff…" at bounding box center [375, 170] width 394 height 258
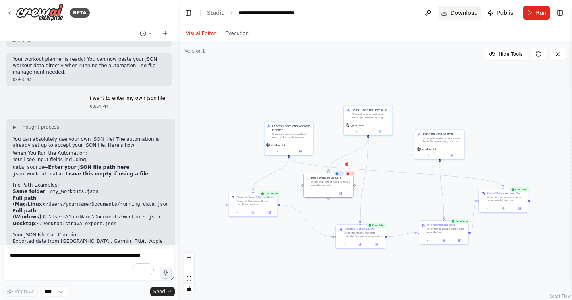
click at [455, 15] on span "Download" at bounding box center [465, 13] width 28 height 8
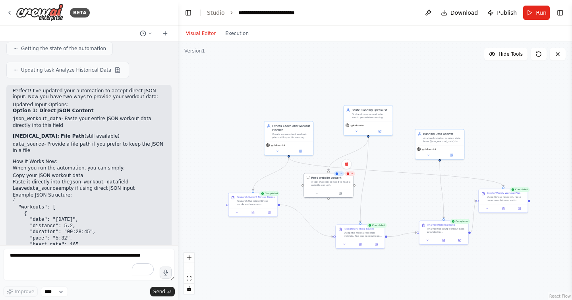
scroll to position [3995, 0]
